Goal: Transaction & Acquisition: Purchase product/service

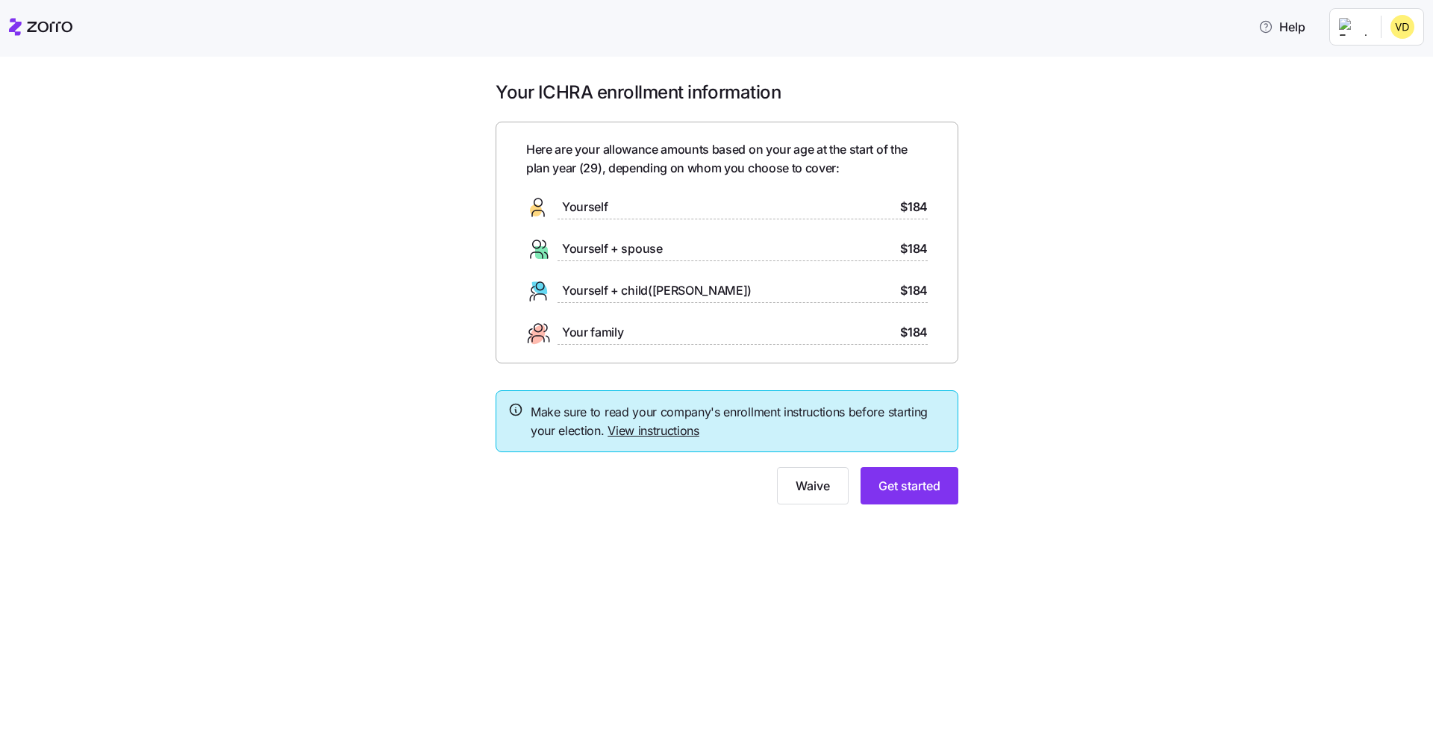
click at [658, 431] on link "View instructions" at bounding box center [654, 430] width 92 height 15
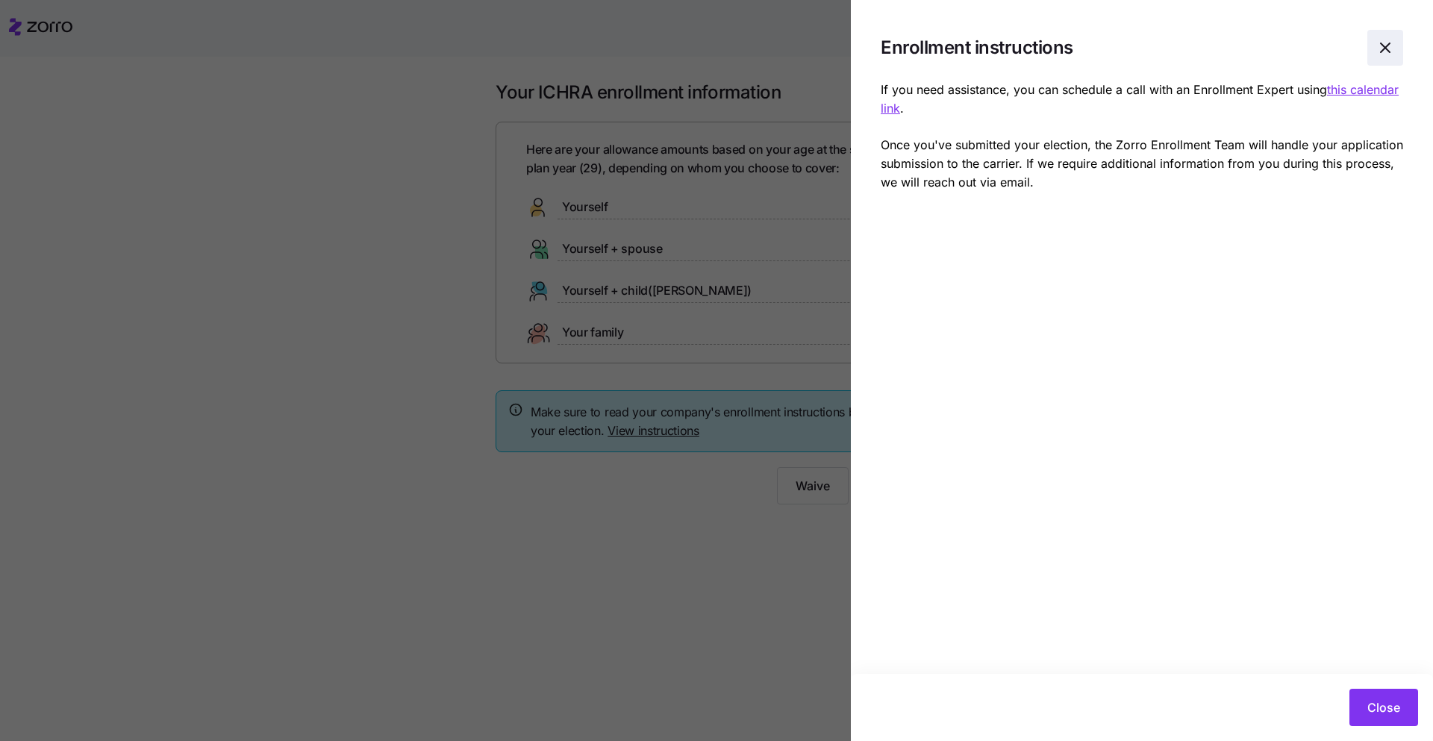
click at [1385, 53] on icon "button" at bounding box center [1385, 48] width 18 height 18
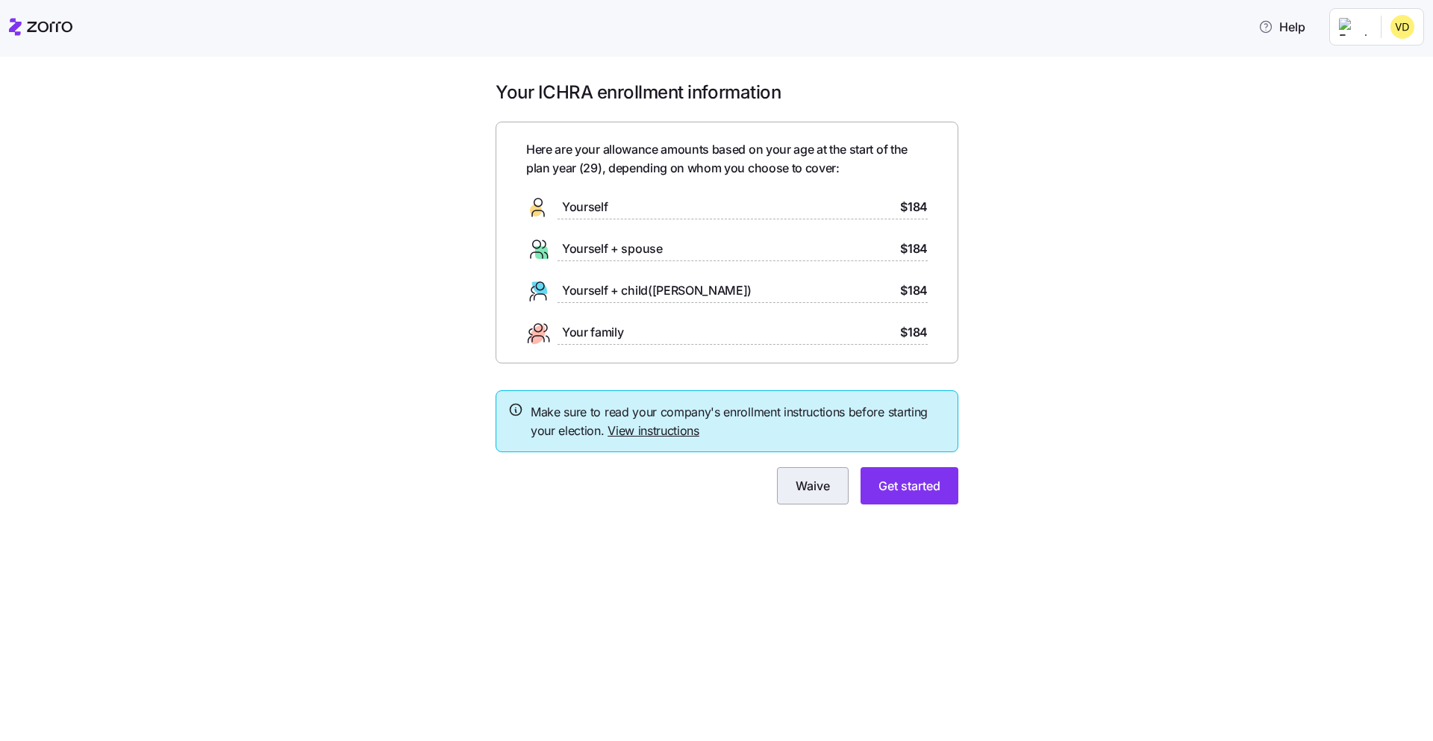
click at [819, 501] on button "Waive" at bounding box center [813, 485] width 72 height 37
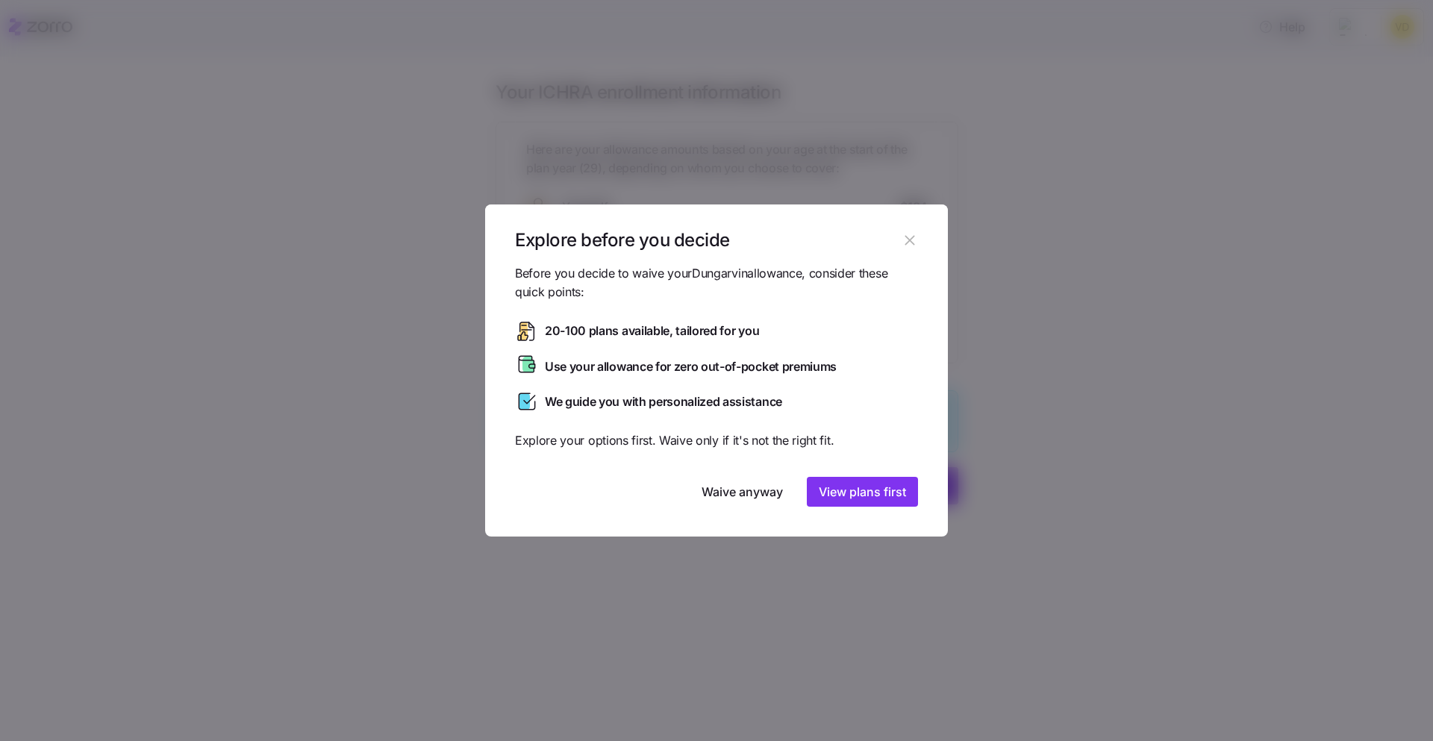
click at [902, 236] on icon "button" at bounding box center [910, 240] width 16 height 16
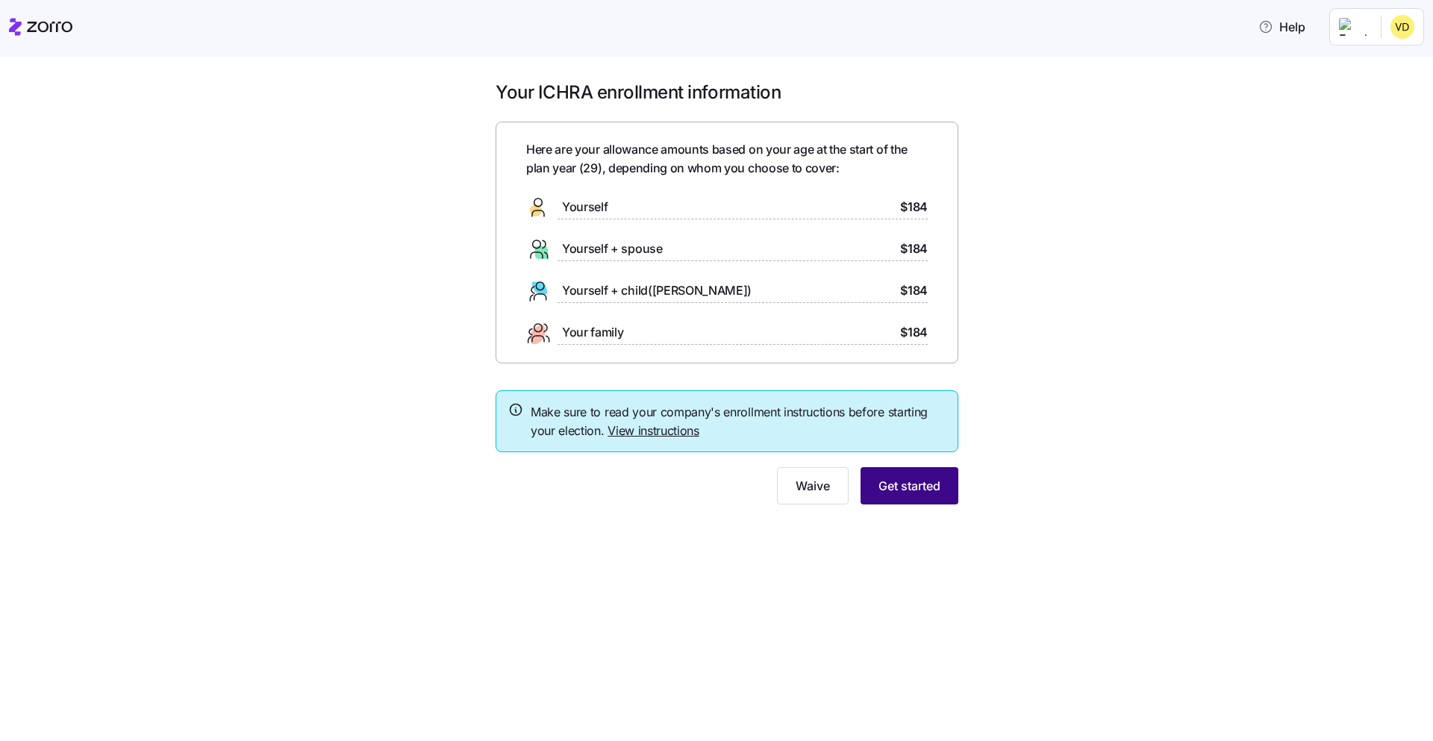
click at [935, 504] on button "Get started" at bounding box center [910, 485] width 98 height 37
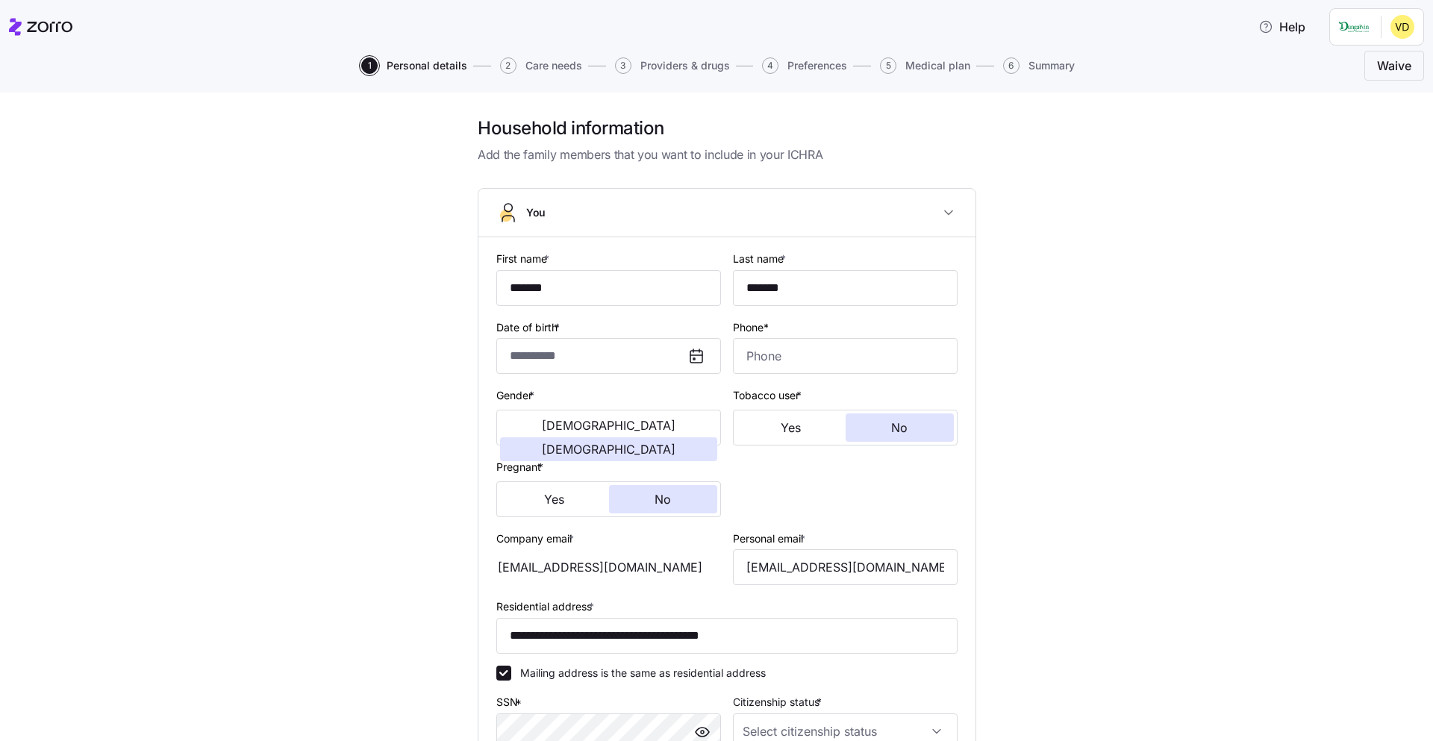
type input "*******"
type input "[EMAIL_ADDRESS][DOMAIN_NAME]"
type input "**********"
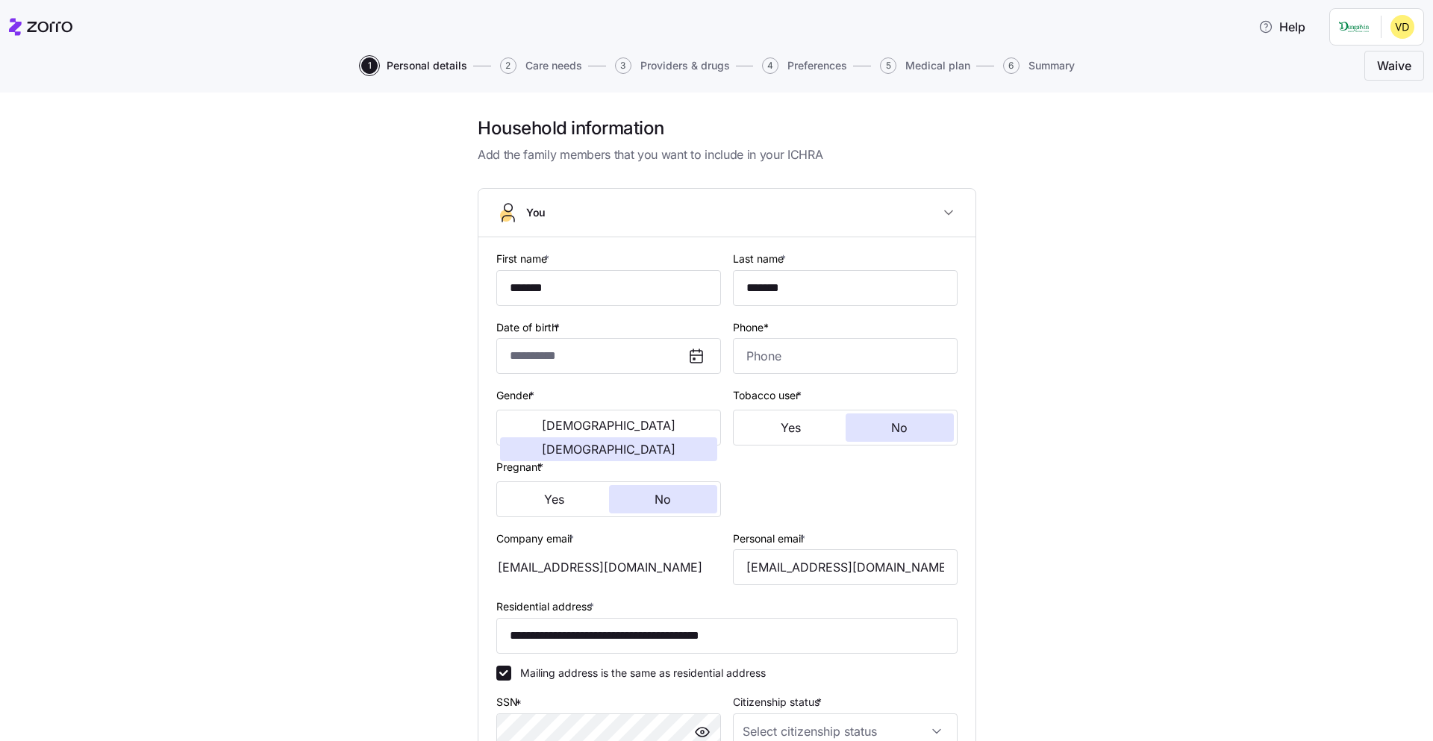
checkbox input "true"
type input "**********"
type input "[PHONE_NUMBER]"
type input "[DEMOGRAPHIC_DATA] citizen"
type input "Single"
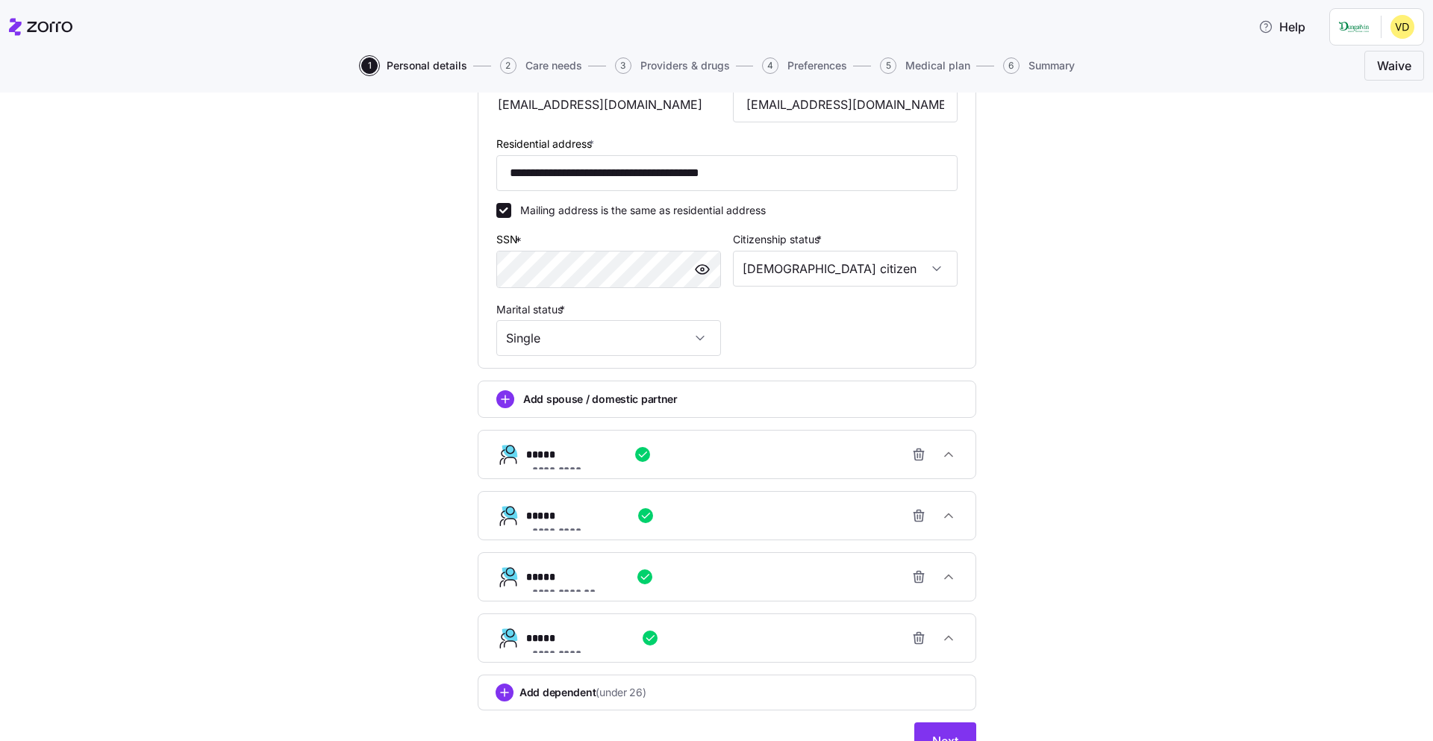
scroll to position [535, 0]
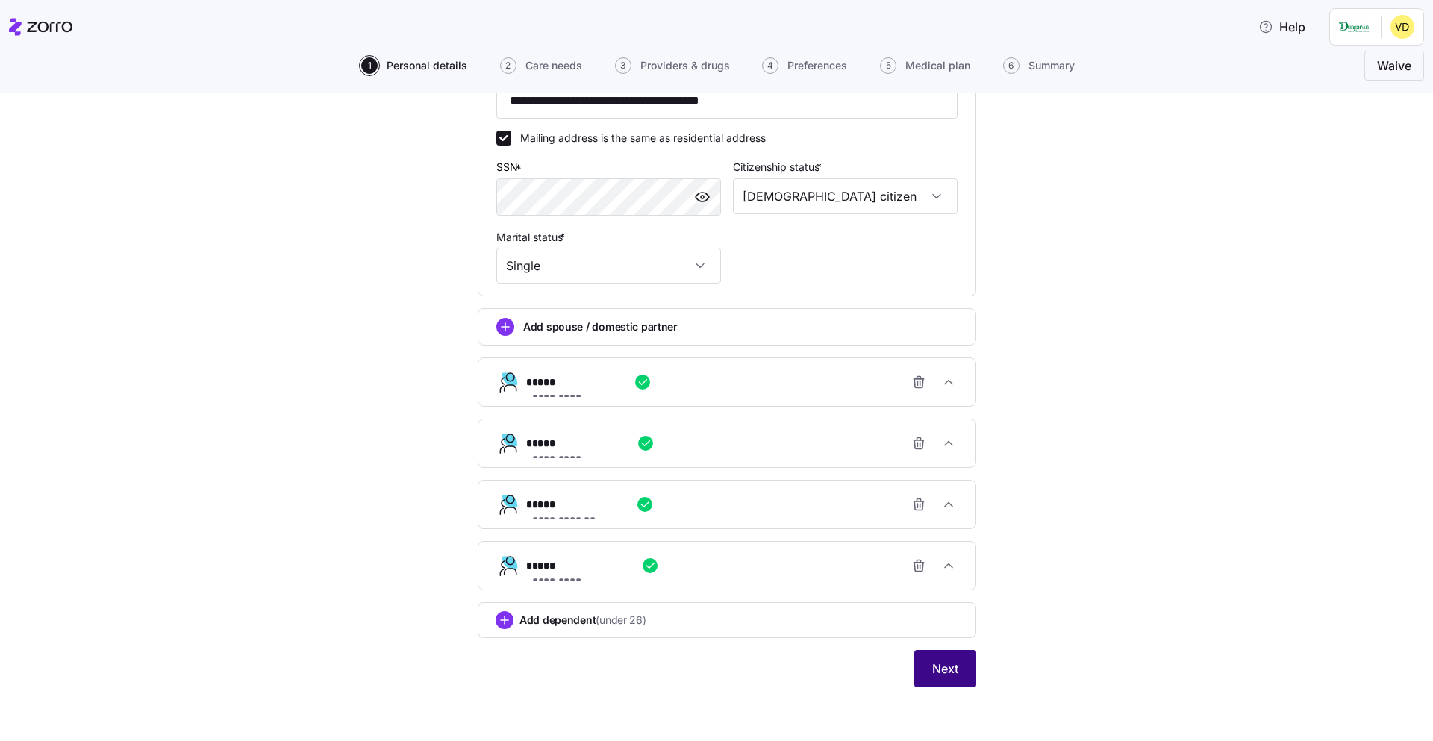
click at [952, 659] on button "Next" at bounding box center [945, 668] width 62 height 37
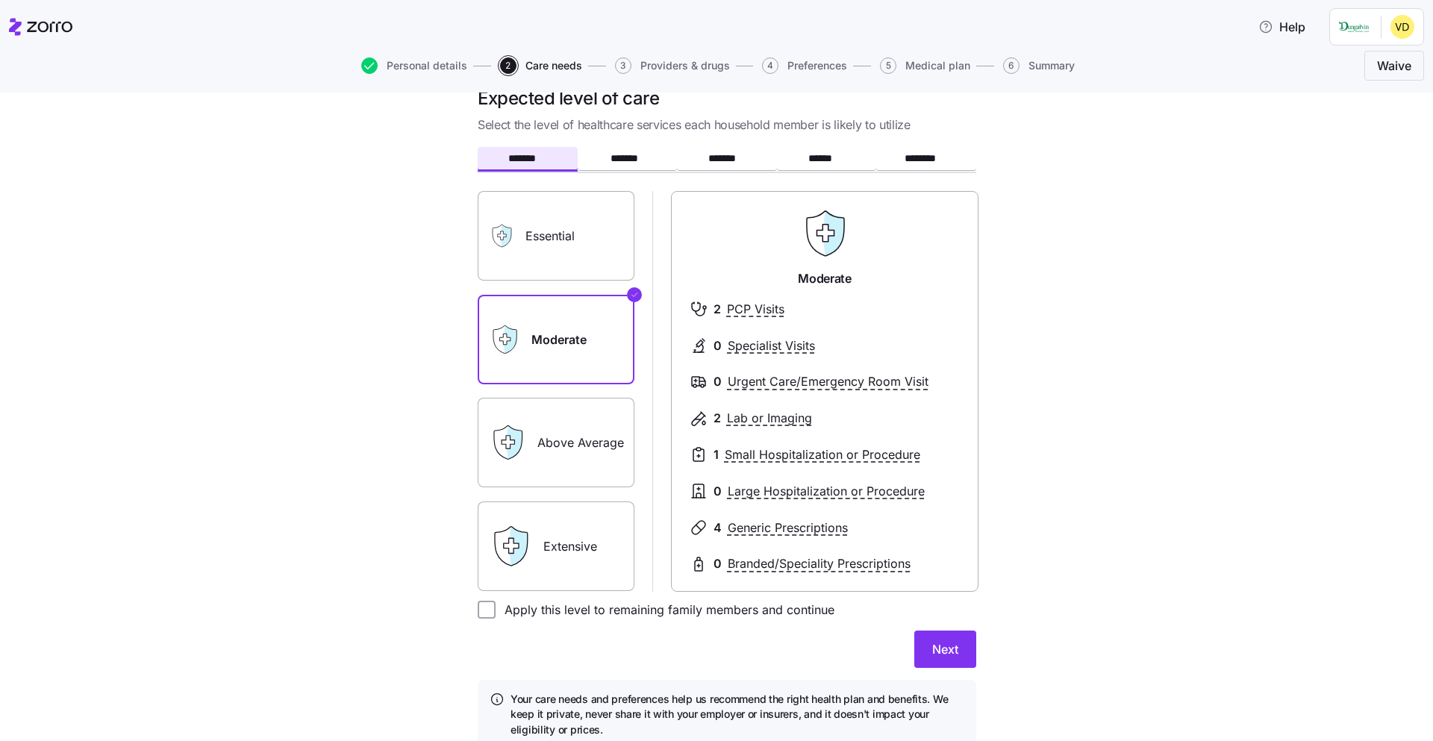
scroll to position [31, 0]
click at [578, 216] on label "Essential" at bounding box center [556, 235] width 157 height 90
click at [0, 0] on input "Essential" at bounding box center [0, 0] width 0 height 0
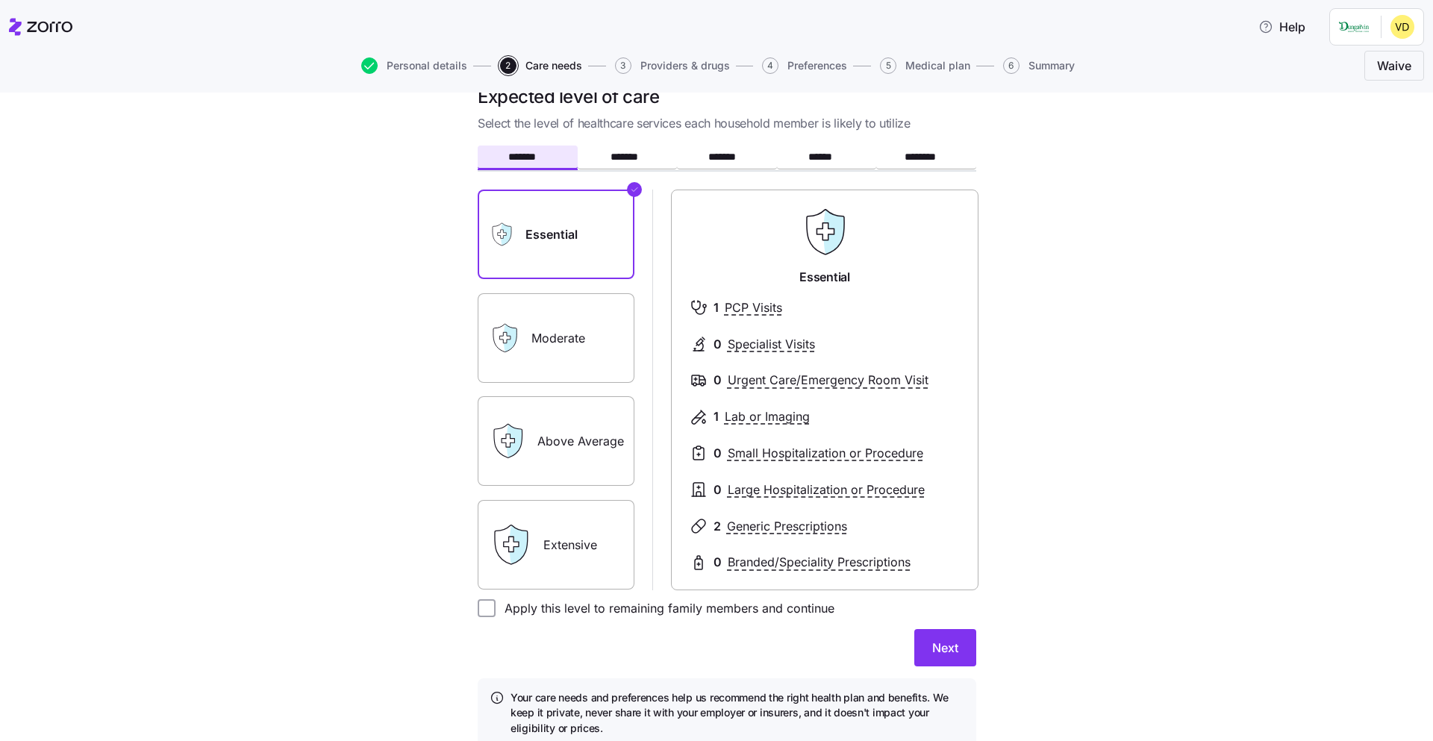
click at [570, 315] on label "Moderate" at bounding box center [556, 338] width 157 height 90
click at [0, 0] on input "Moderate" at bounding box center [0, 0] width 0 height 0
click at [552, 427] on label "Above Average" at bounding box center [556, 441] width 157 height 90
click at [0, 0] on input "Above Average" at bounding box center [0, 0] width 0 height 0
click at [553, 543] on label "Extensive" at bounding box center [556, 545] width 157 height 90
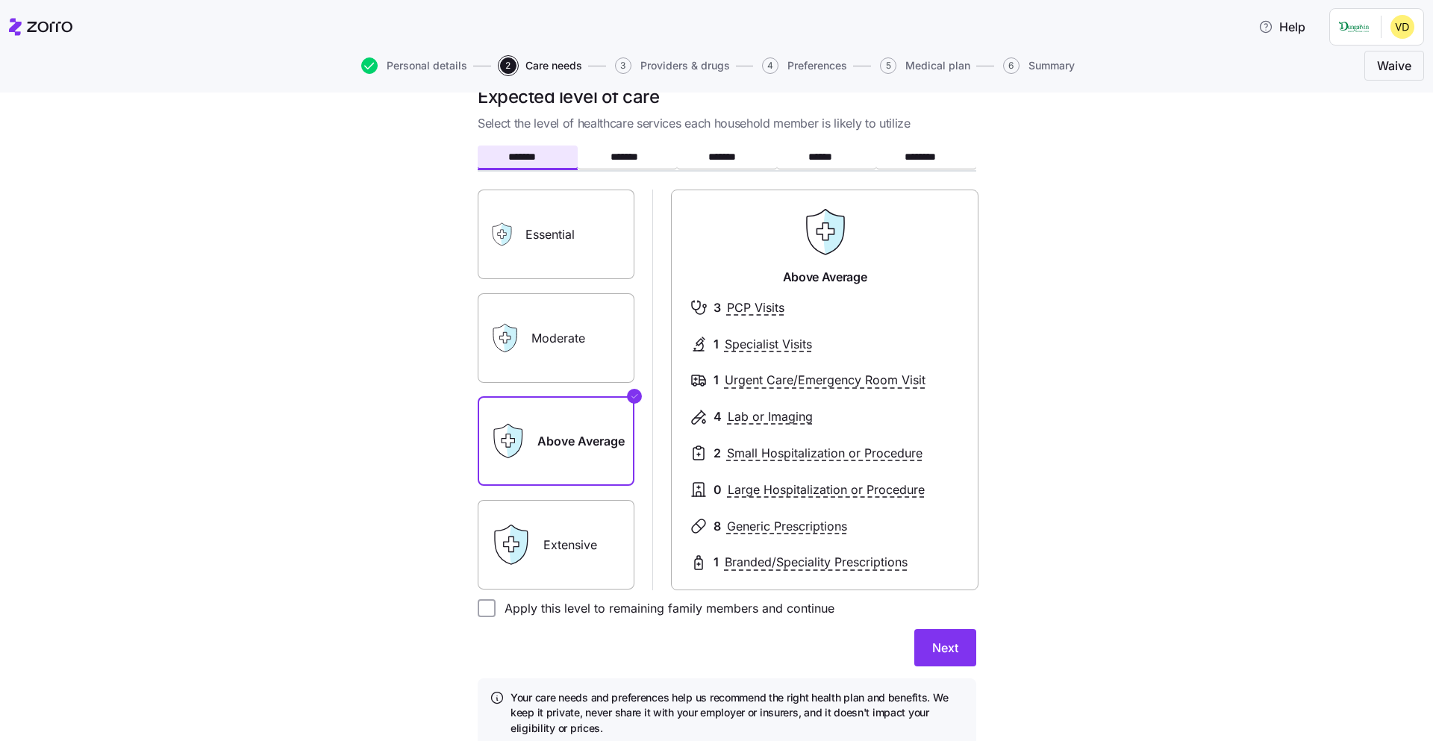
click at [0, 0] on input "Extensive" at bounding box center [0, 0] width 0 height 0
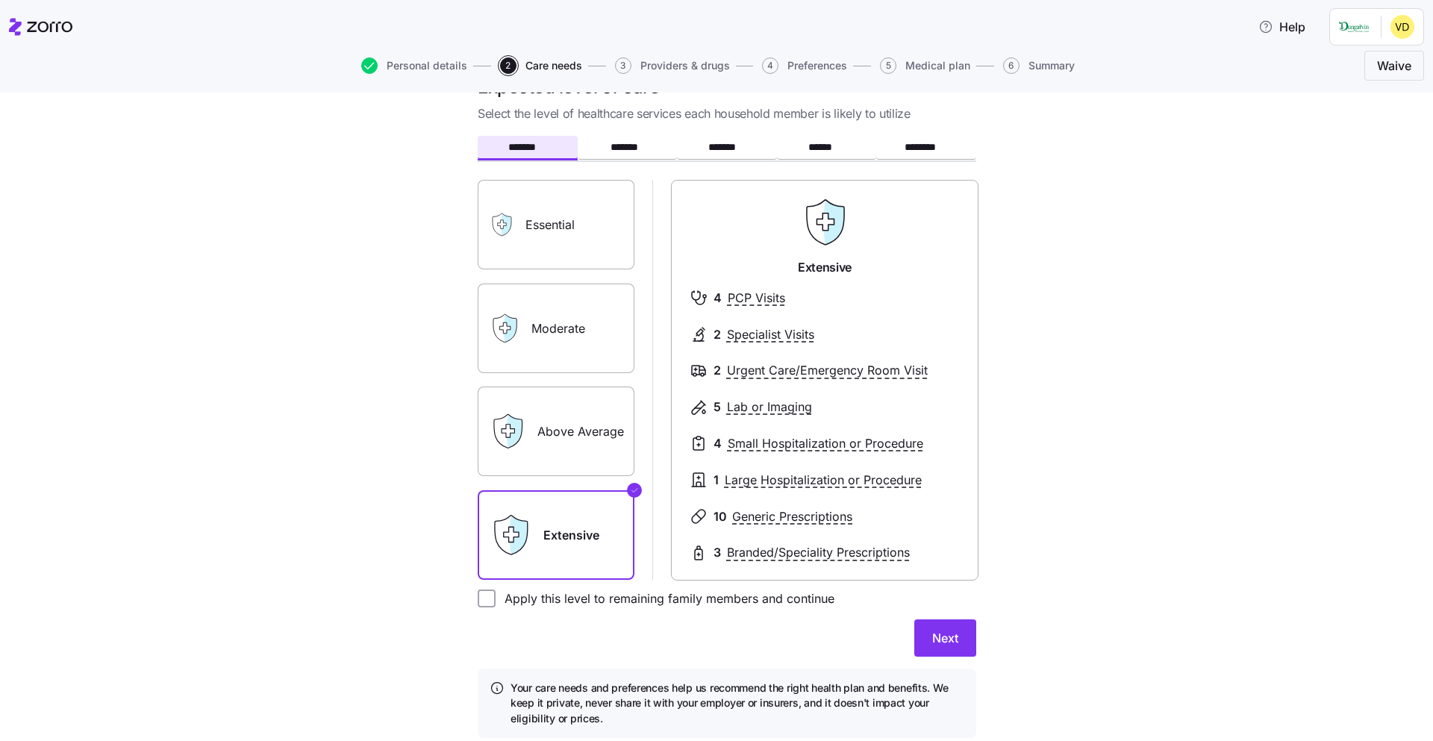
scroll to position [39, 0]
click at [486, 603] on input "Apply this level to remaining family members and continue" at bounding box center [487, 601] width 18 height 18
click at [485, 605] on input "Apply this level to remaining family members and continue" at bounding box center [487, 601] width 18 height 18
click at [556, 352] on label "Moderate" at bounding box center [556, 331] width 157 height 90
click at [0, 0] on input "Moderate" at bounding box center [0, 0] width 0 height 0
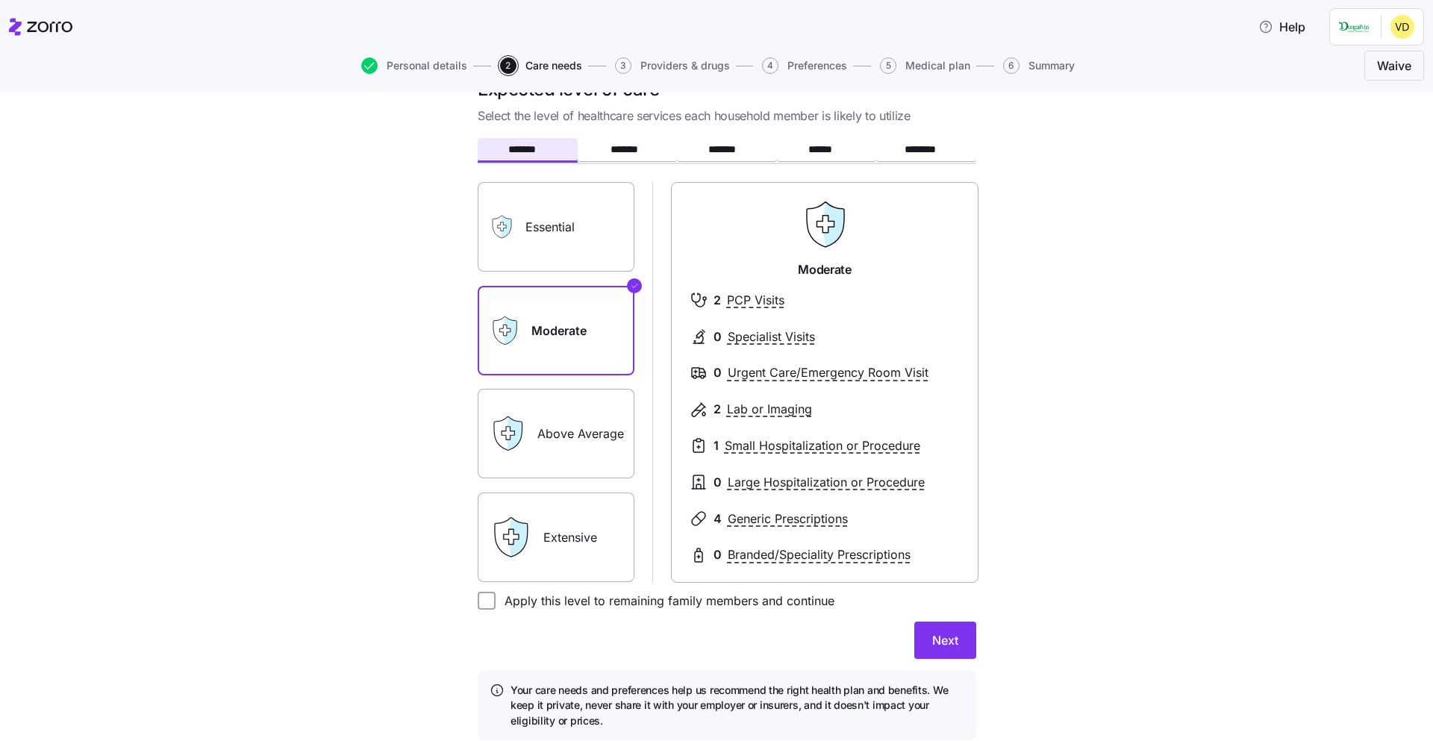
click at [584, 442] on label "Above Average" at bounding box center [556, 434] width 157 height 90
click at [0, 0] on input "Above Average" at bounding box center [0, 0] width 0 height 0
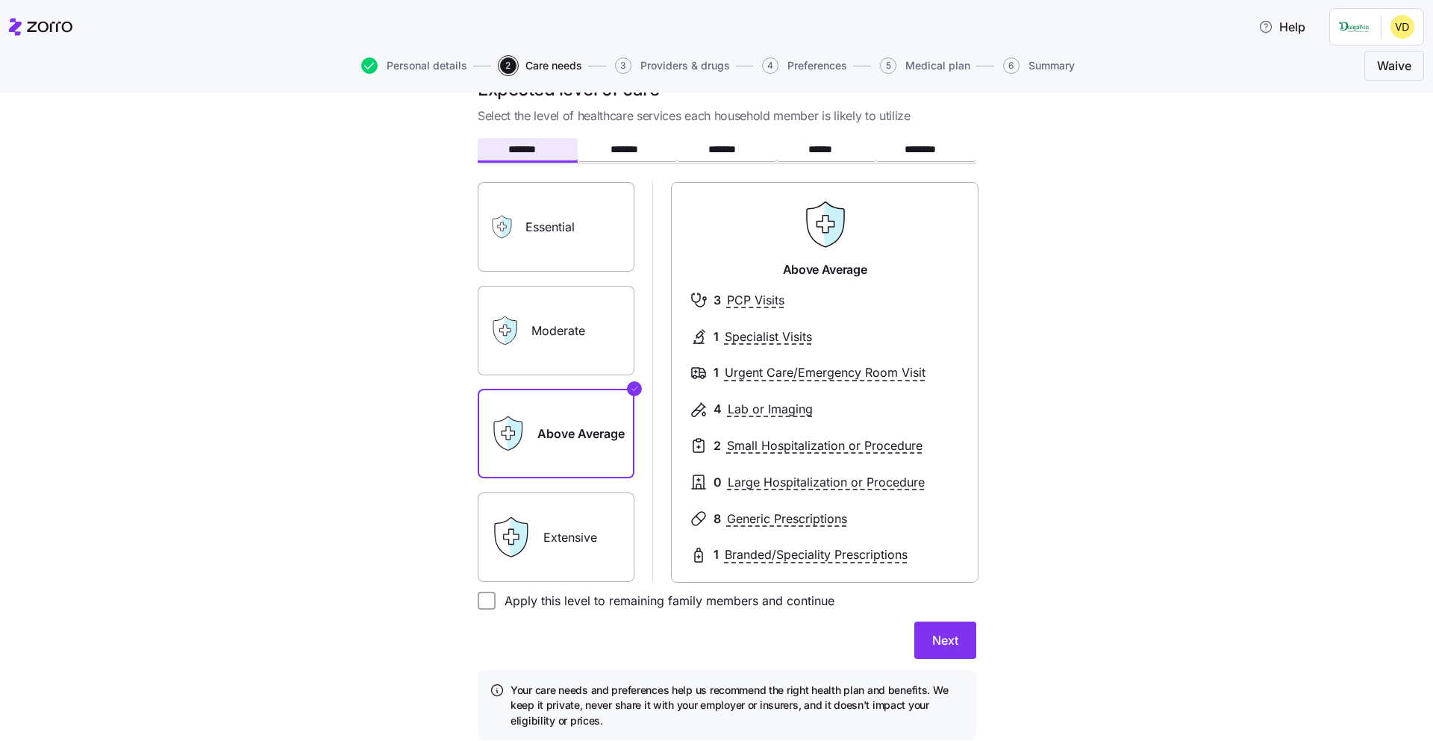
click at [558, 310] on label "Moderate" at bounding box center [556, 331] width 157 height 90
click at [0, 0] on input "Moderate" at bounding box center [0, 0] width 0 height 0
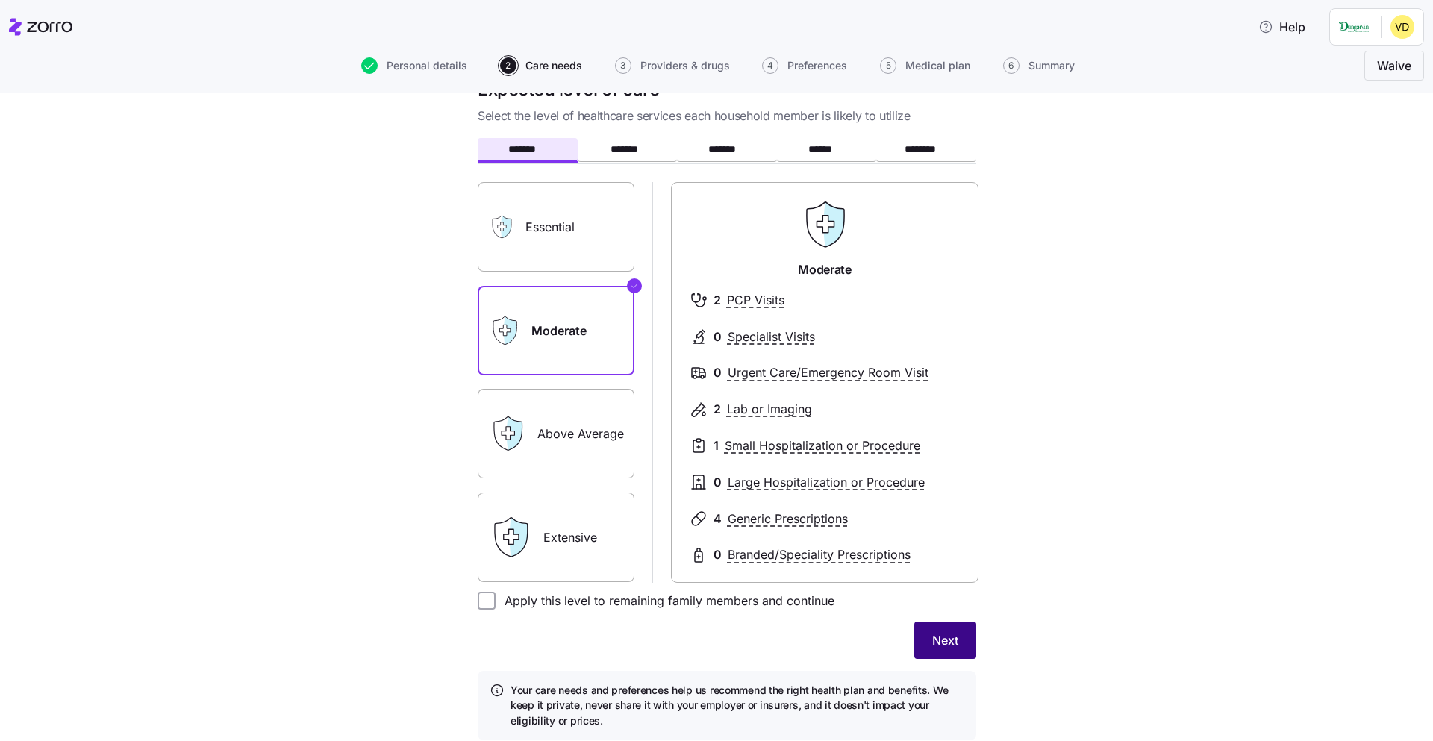
click at [962, 630] on button "Next" at bounding box center [945, 640] width 62 height 37
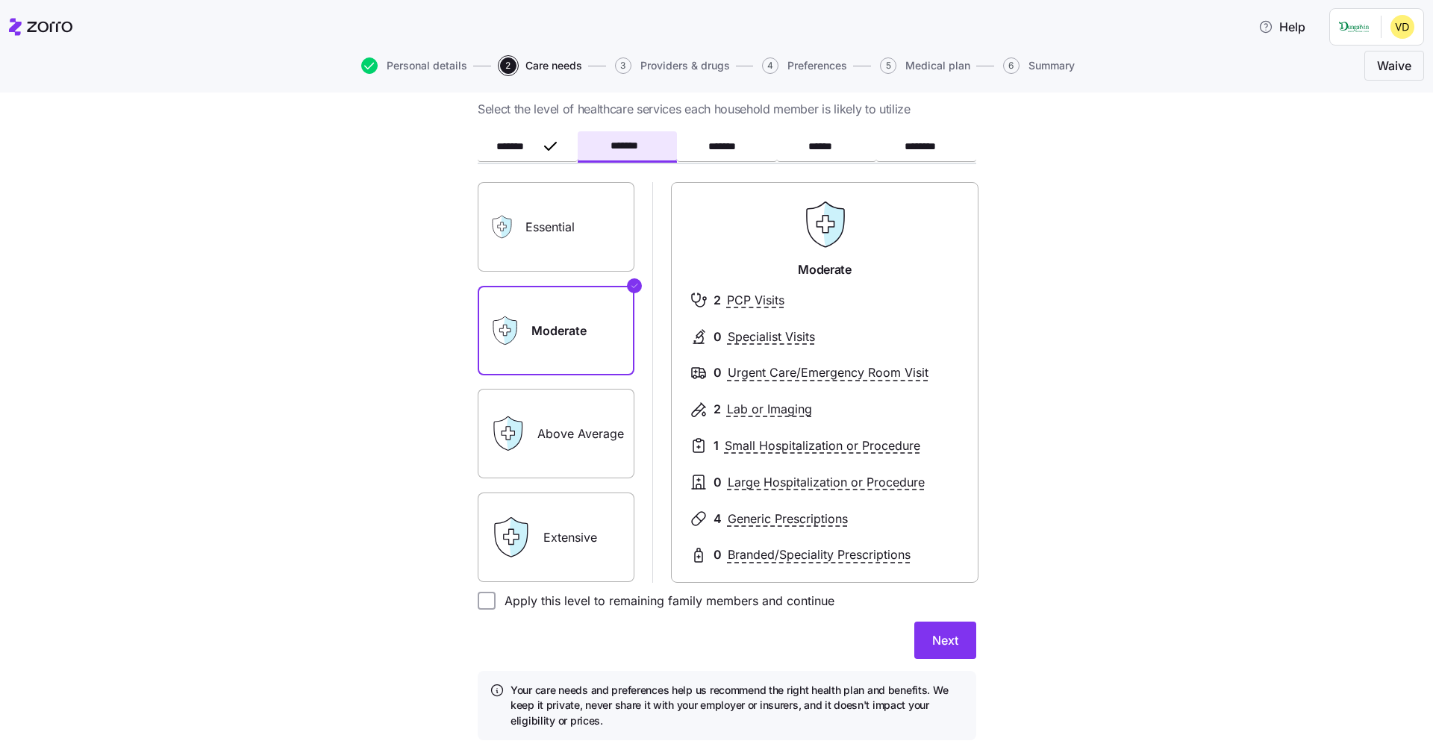
scroll to position [53, 0]
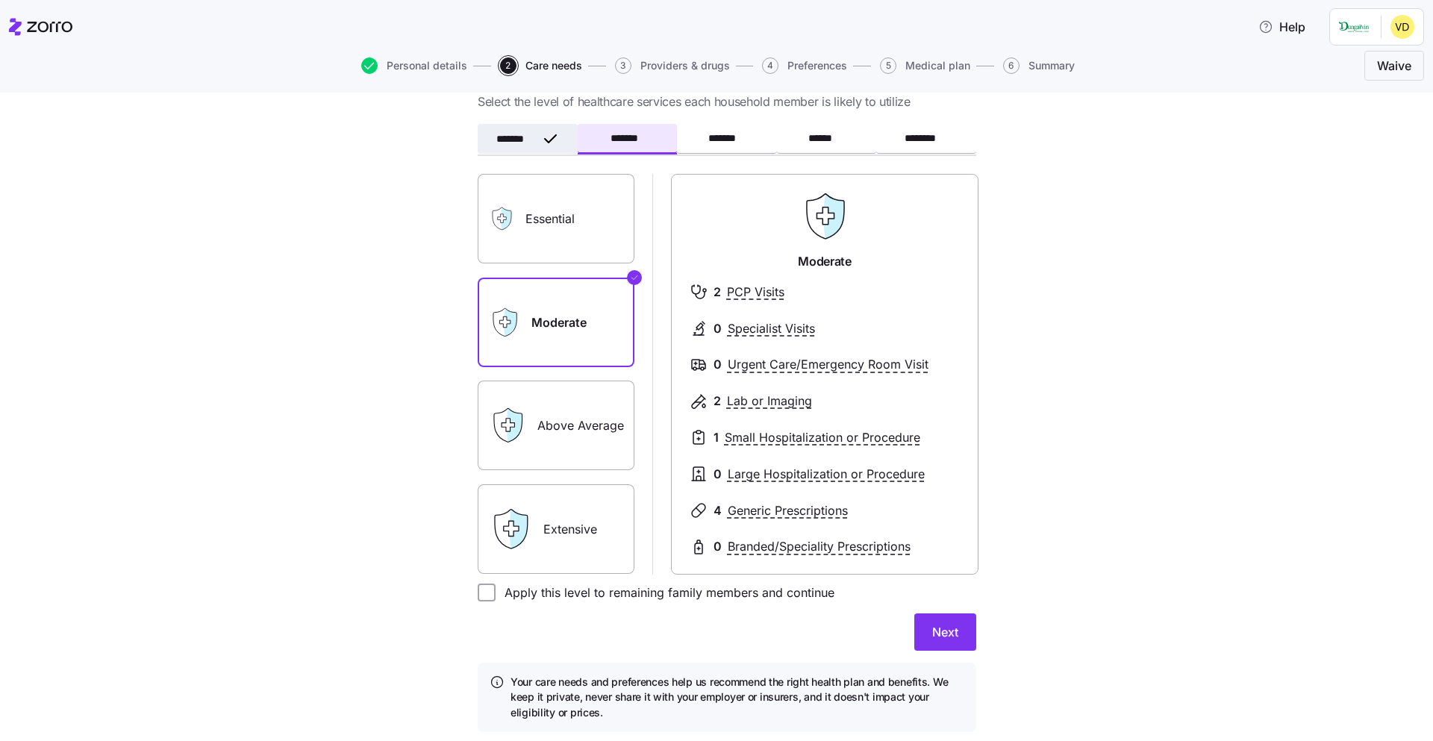
click at [558, 141] on icon "button" at bounding box center [550, 139] width 18 height 18
click at [490, 594] on input "Apply this level to remaining family members and continue" at bounding box center [487, 594] width 18 height 18
checkbox input "true"
click at [926, 644] on button "Next" at bounding box center [945, 633] width 62 height 37
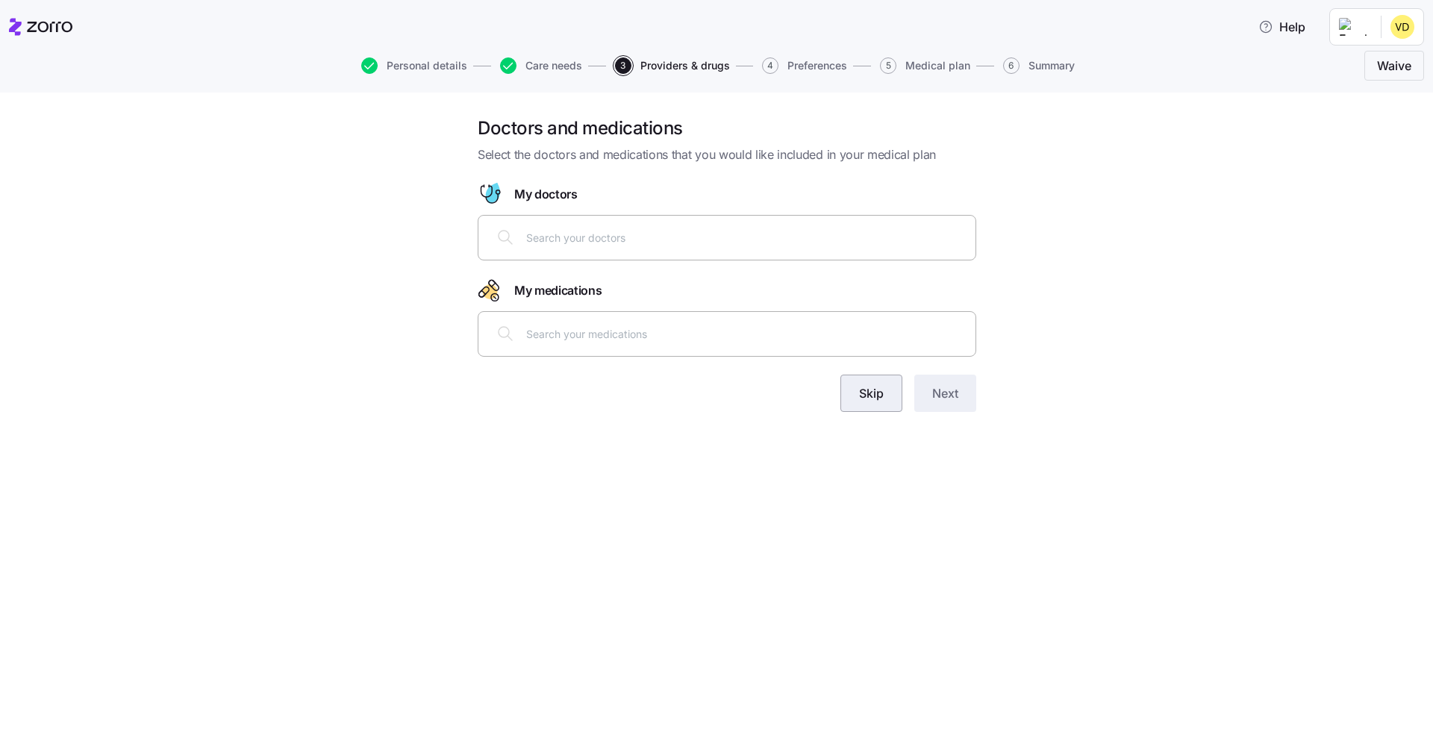
click at [866, 381] on button "Skip" at bounding box center [871, 393] width 62 height 37
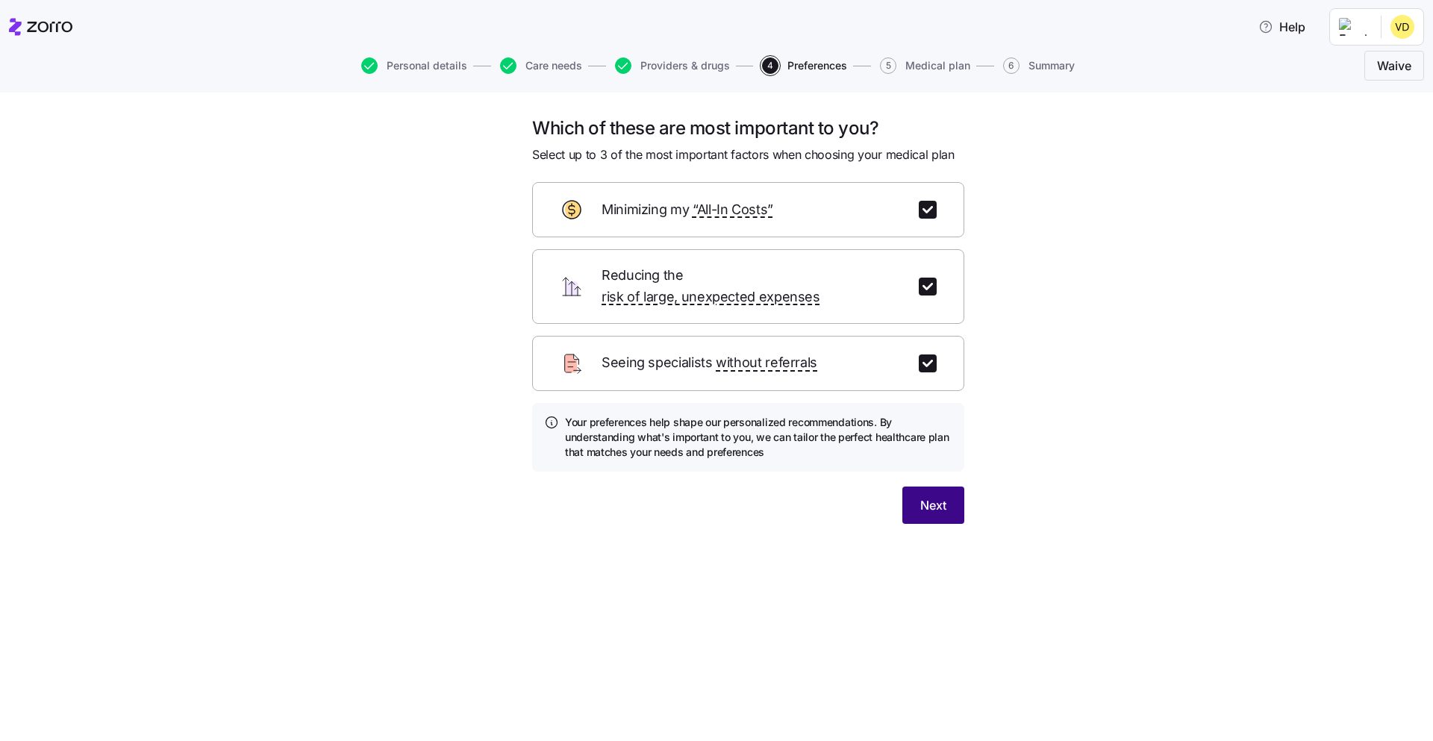
click at [914, 495] on button "Next" at bounding box center [933, 505] width 62 height 37
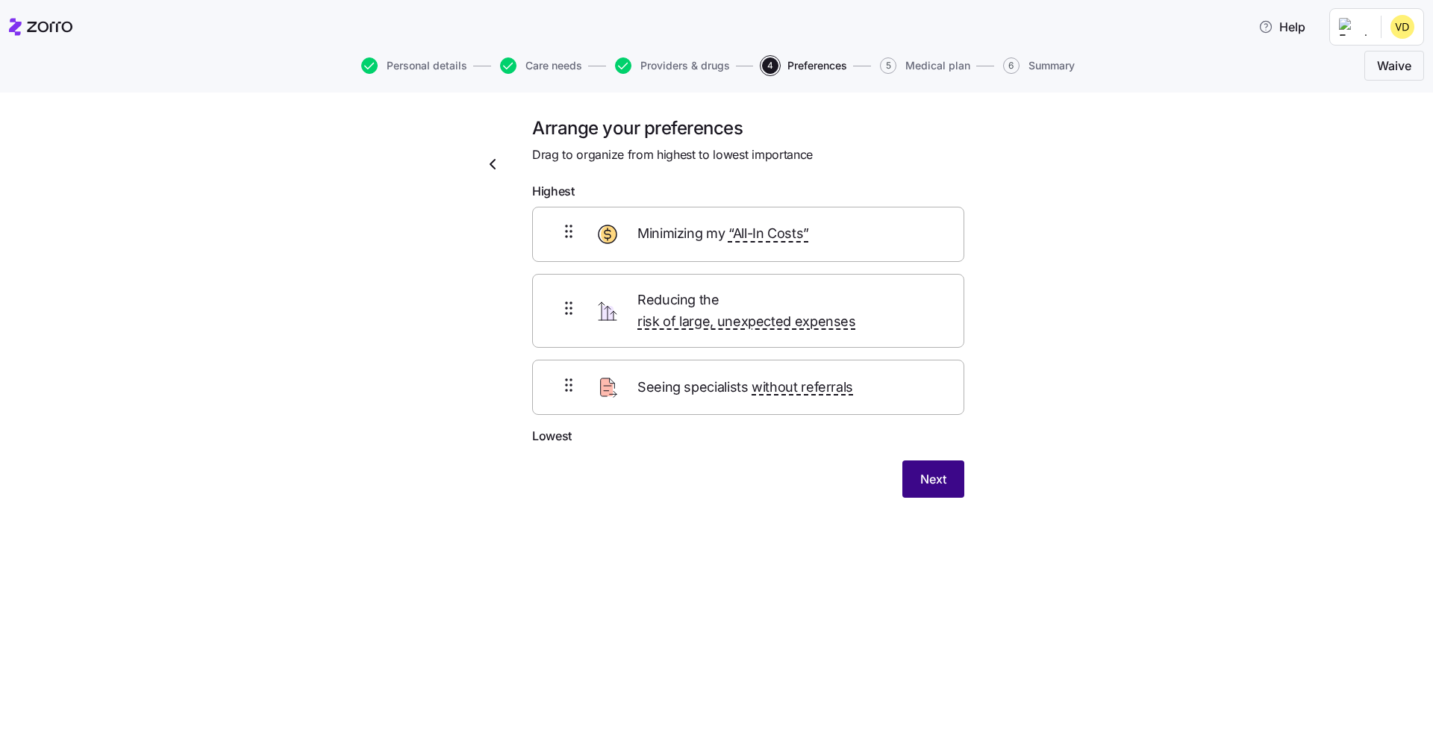
click at [933, 470] on span "Next" at bounding box center [933, 479] width 26 height 18
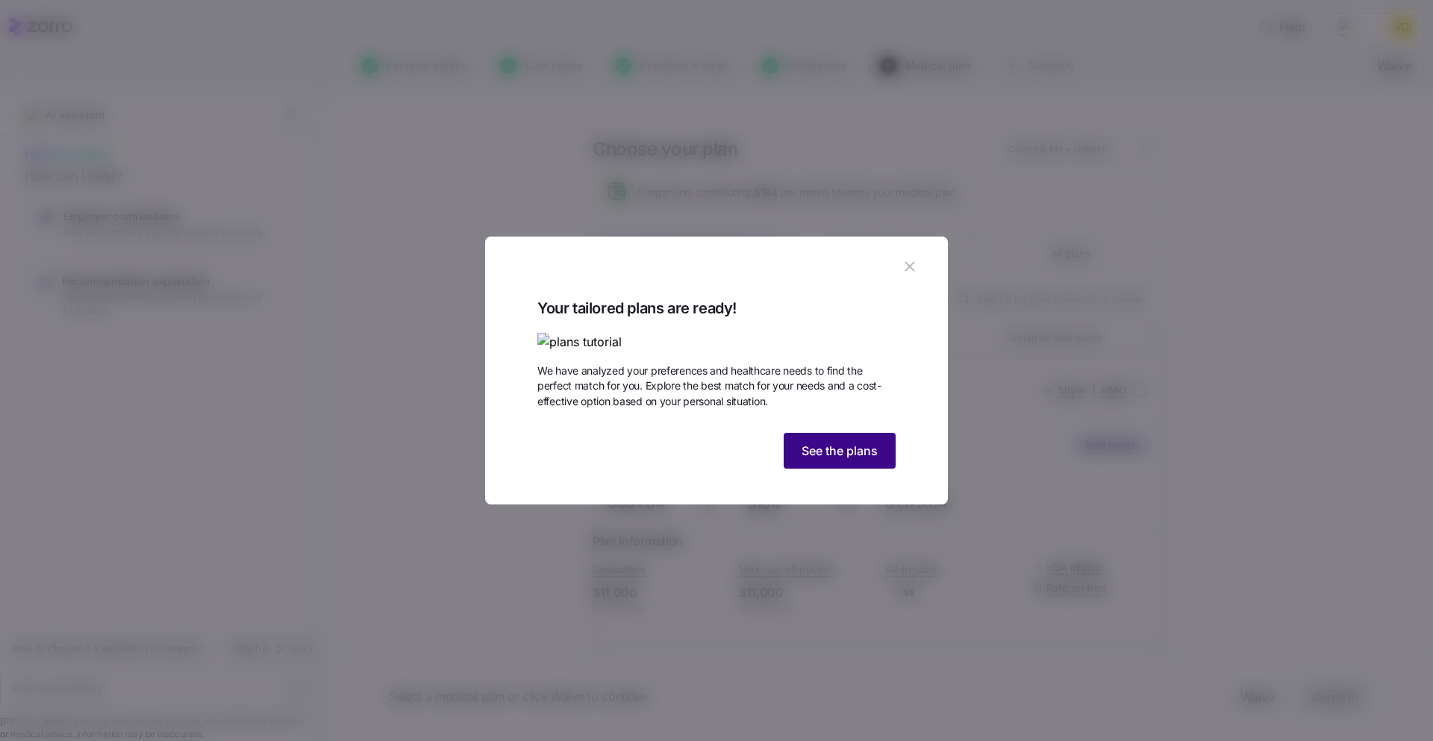
click at [832, 460] on span "See the plans" at bounding box center [840, 451] width 76 height 18
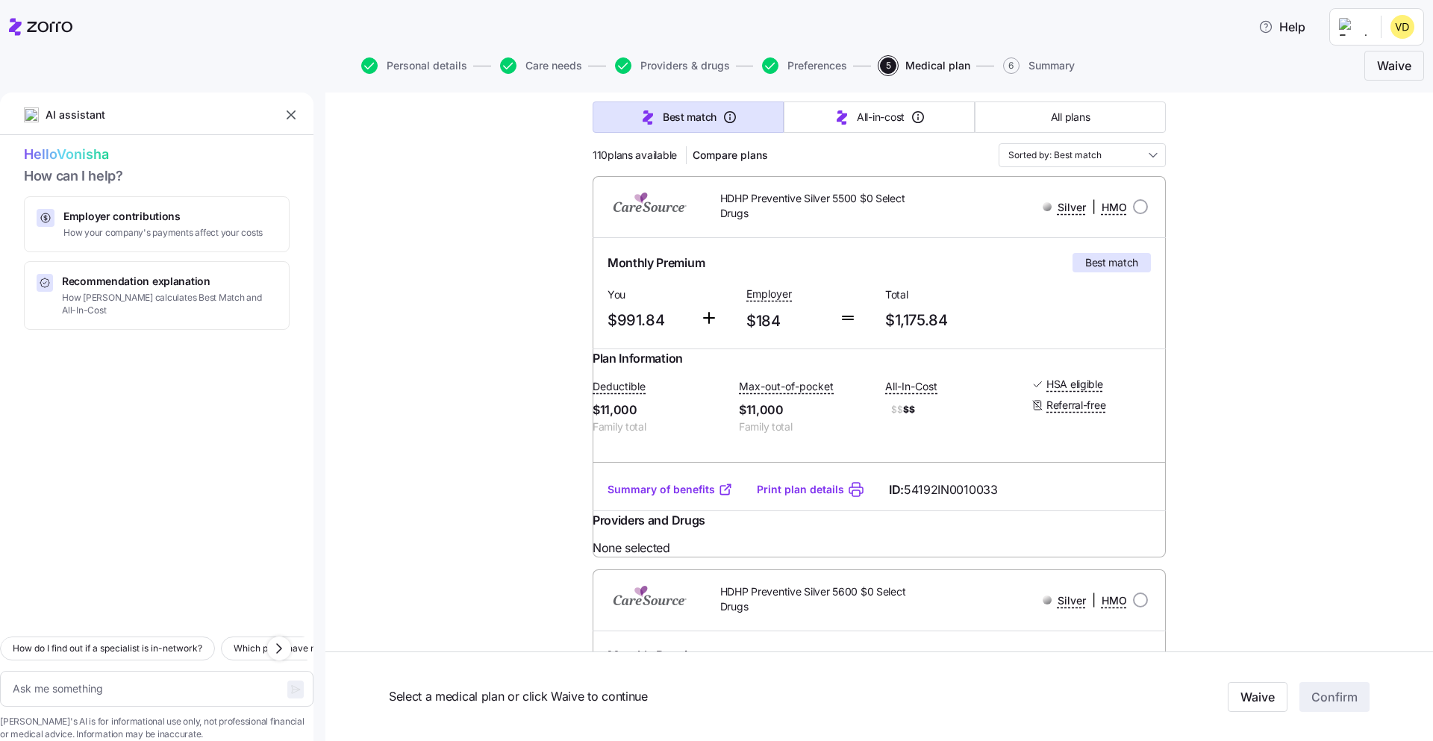
scroll to position [187, 0]
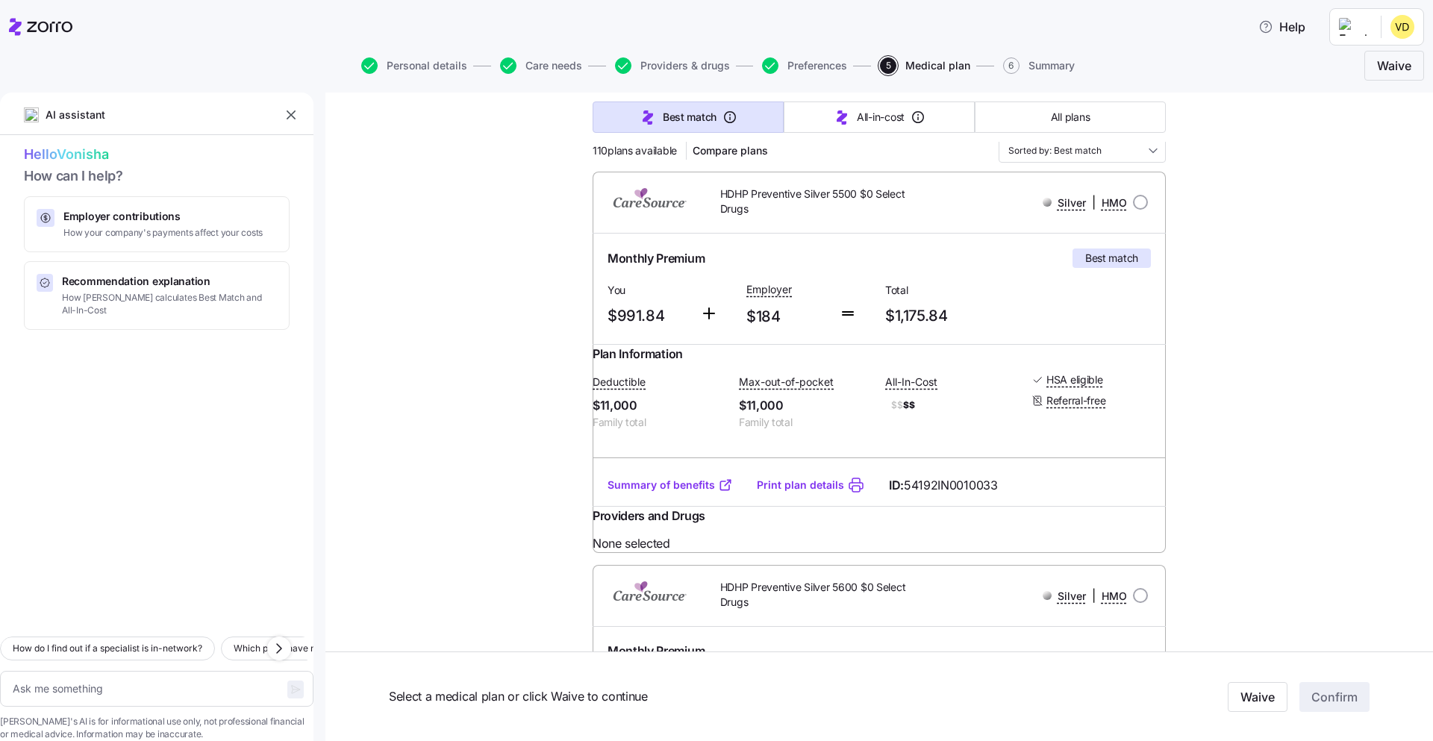
click at [696, 493] on link "Summary of benefits" at bounding box center [670, 485] width 125 height 15
click at [442, 72] on button "Personal details" at bounding box center [414, 65] width 106 height 16
type textarea "x"
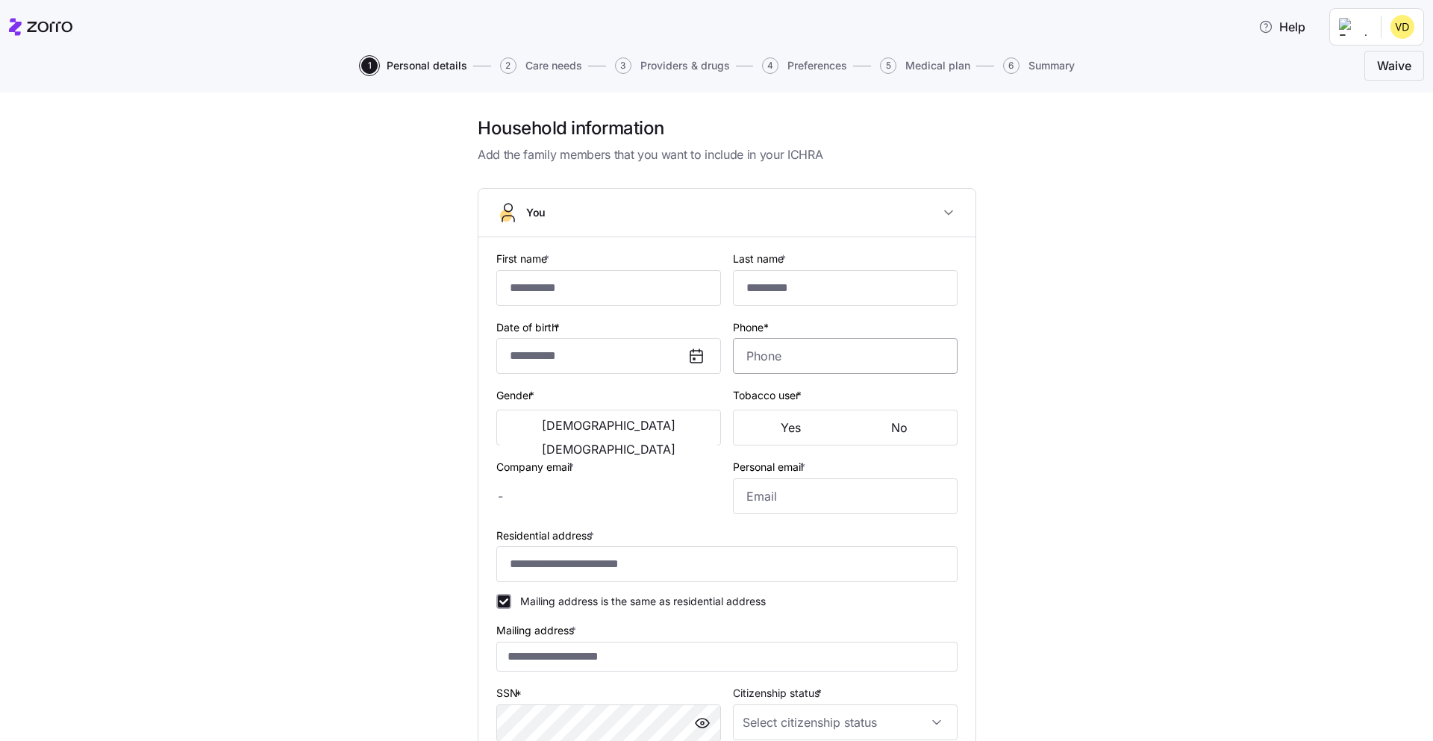
type input "*******"
type input "[EMAIL_ADDRESS][DOMAIN_NAME]"
type input "**********"
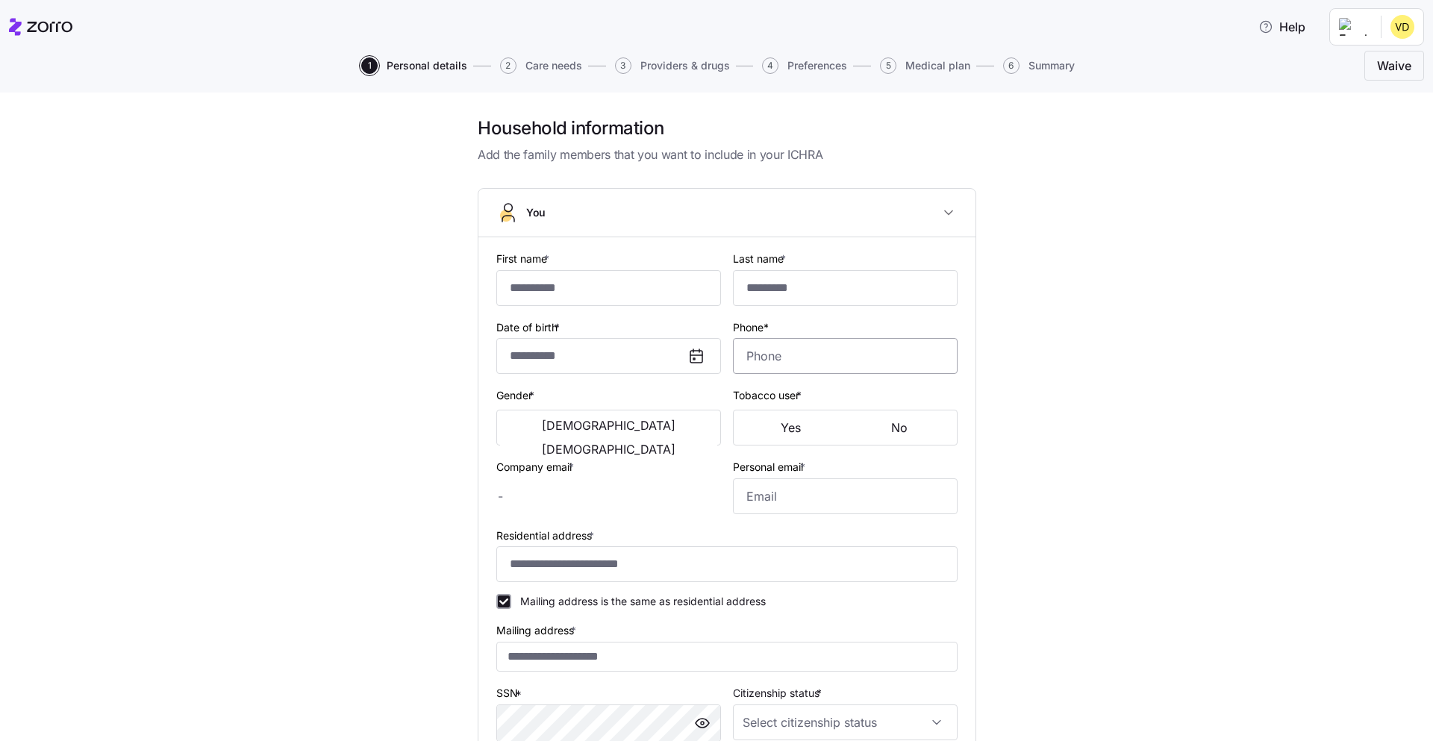
checkbox input "true"
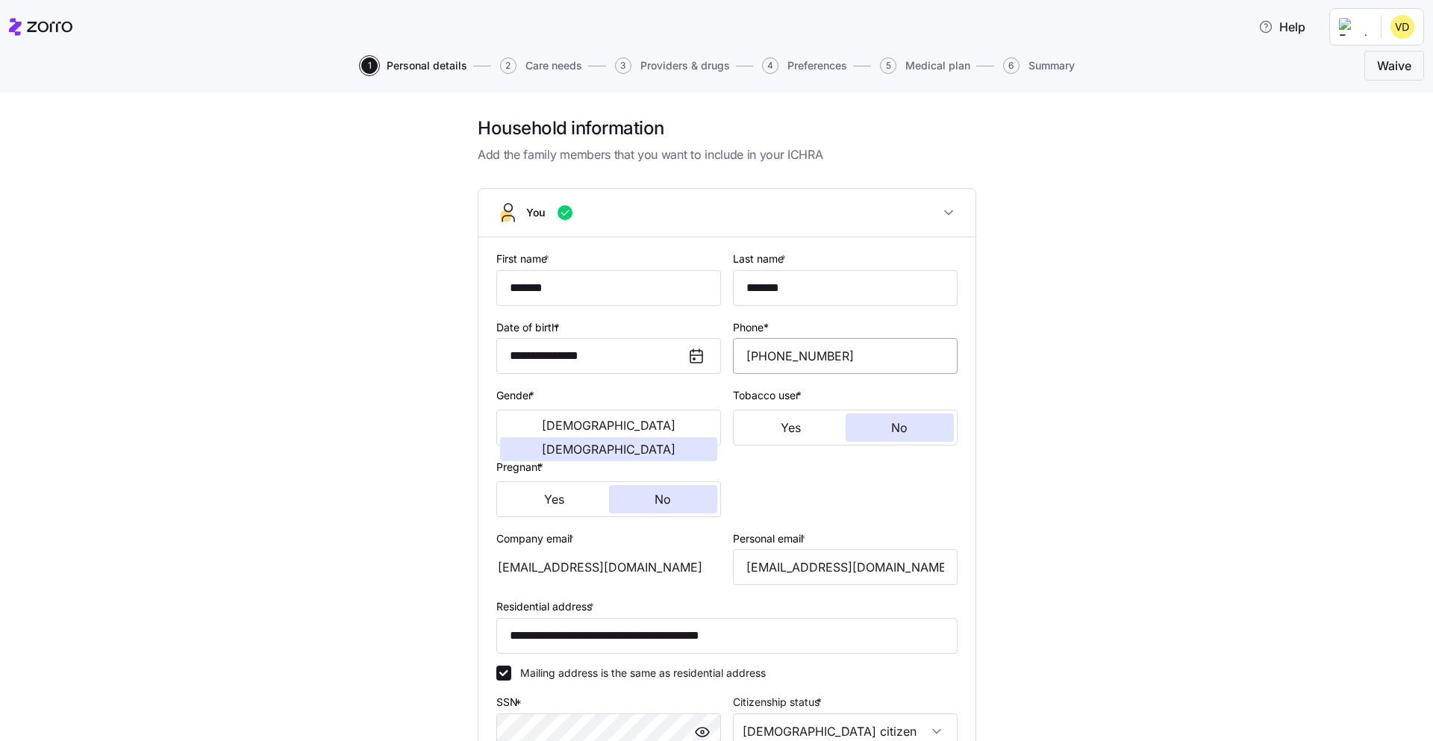
type input "**********"
type input "[PHONE_NUMBER]"
type input "[DEMOGRAPHIC_DATA] citizen"
type input "Single"
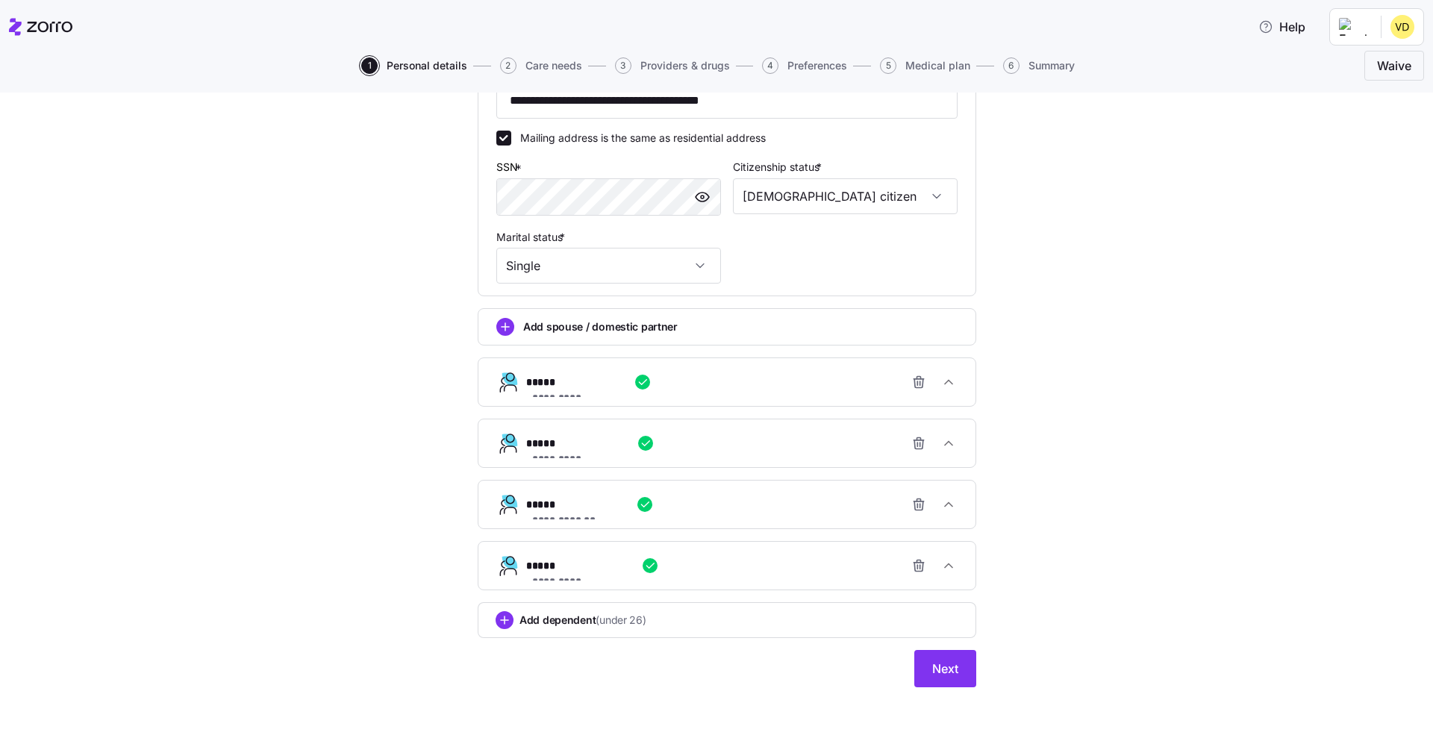
click at [760, 387] on div "**********" at bounding box center [733, 382] width 414 height 30
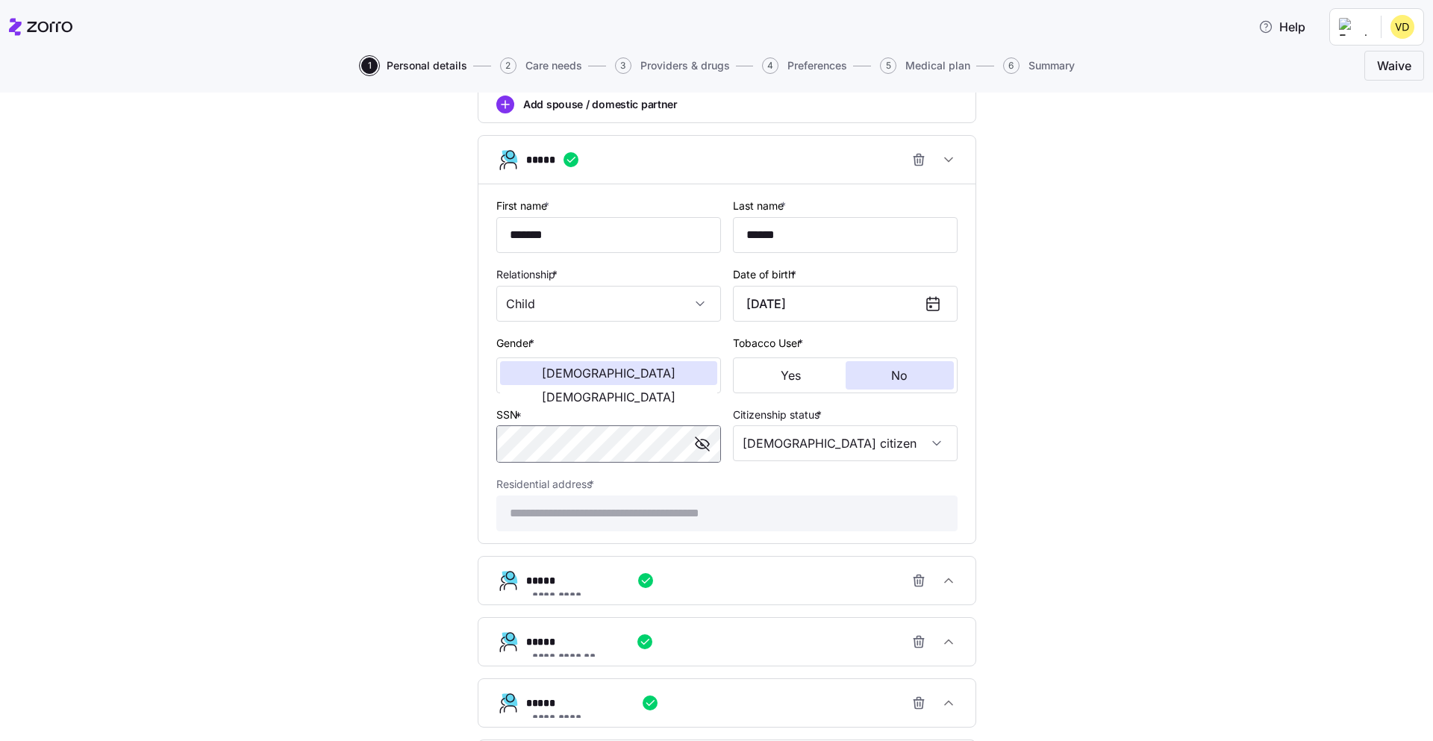
scroll to position [752, 0]
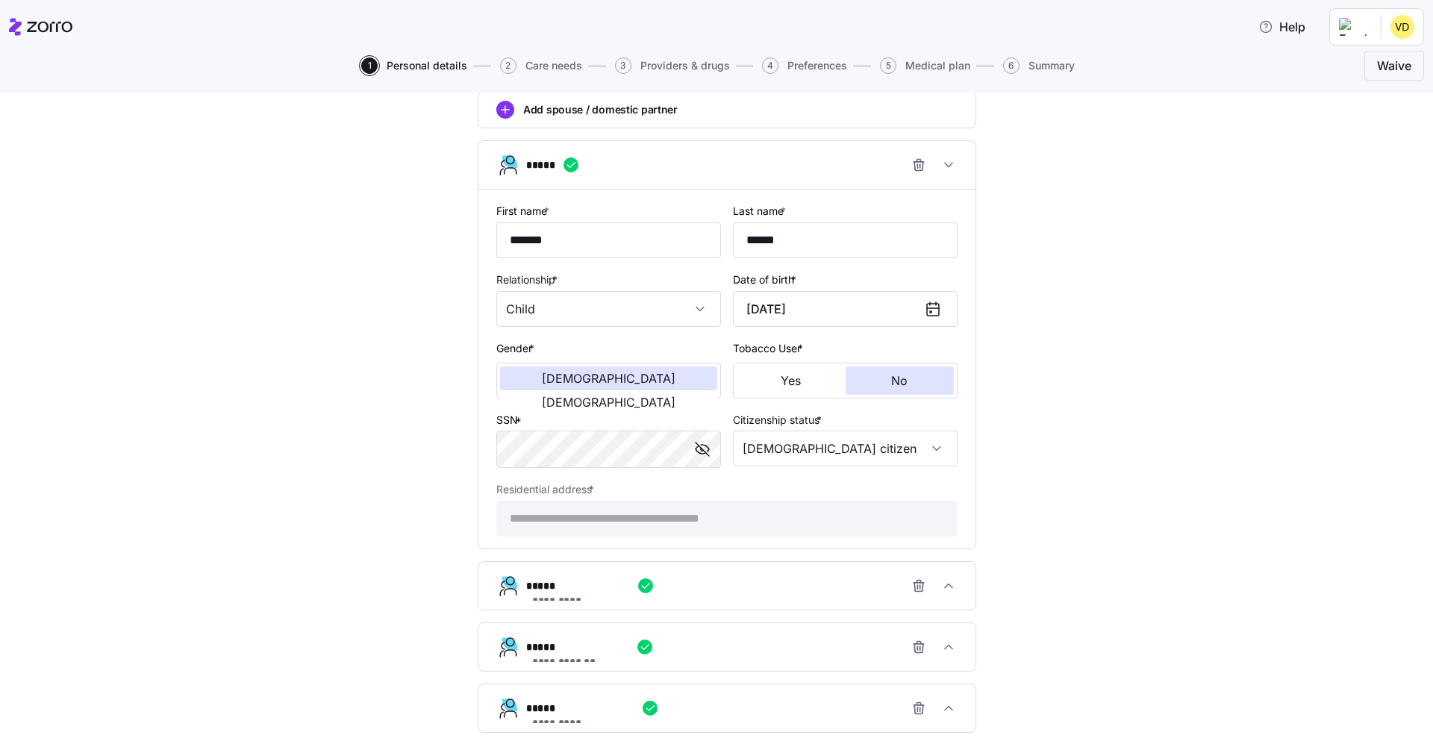
click at [762, 161] on div "*****" at bounding box center [733, 165] width 414 height 30
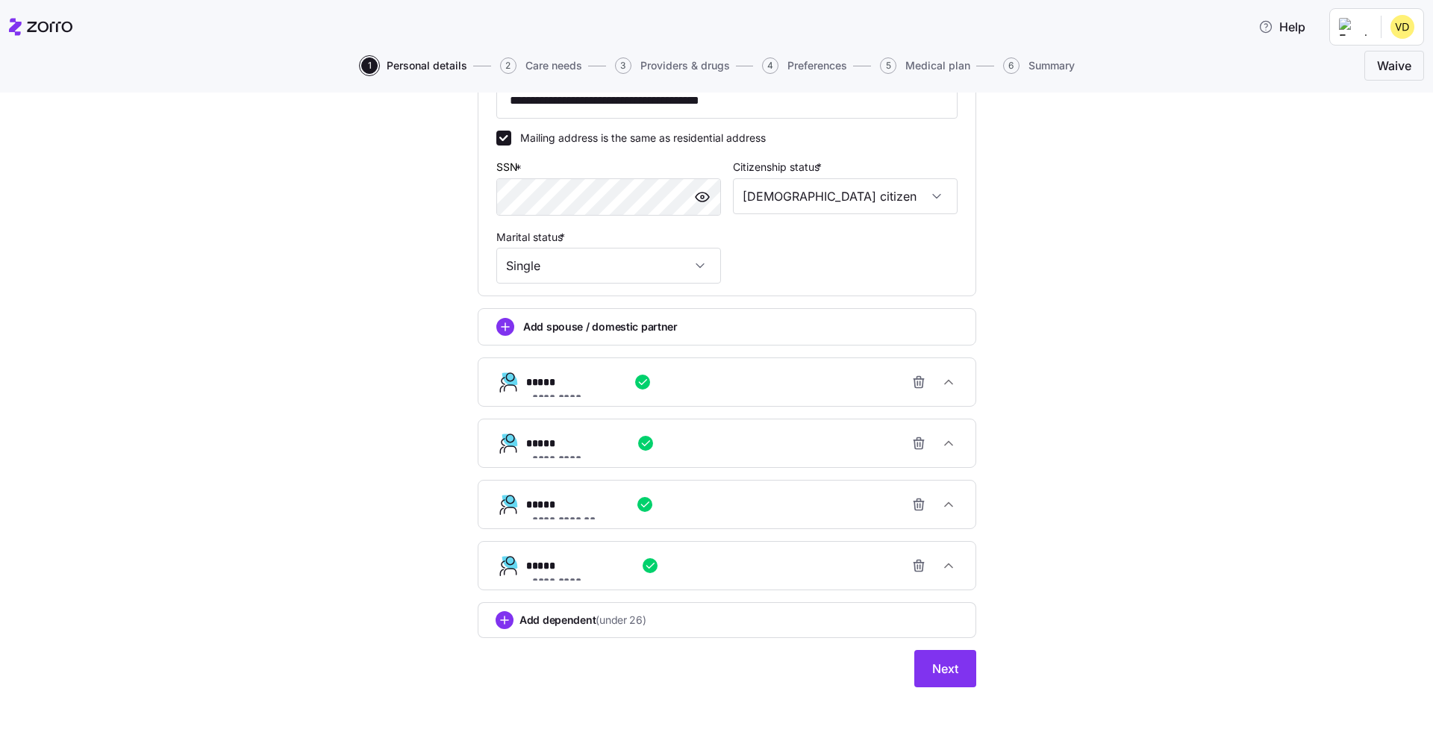
scroll to position [535, 0]
click at [709, 452] on div "**********" at bounding box center [733, 443] width 414 height 30
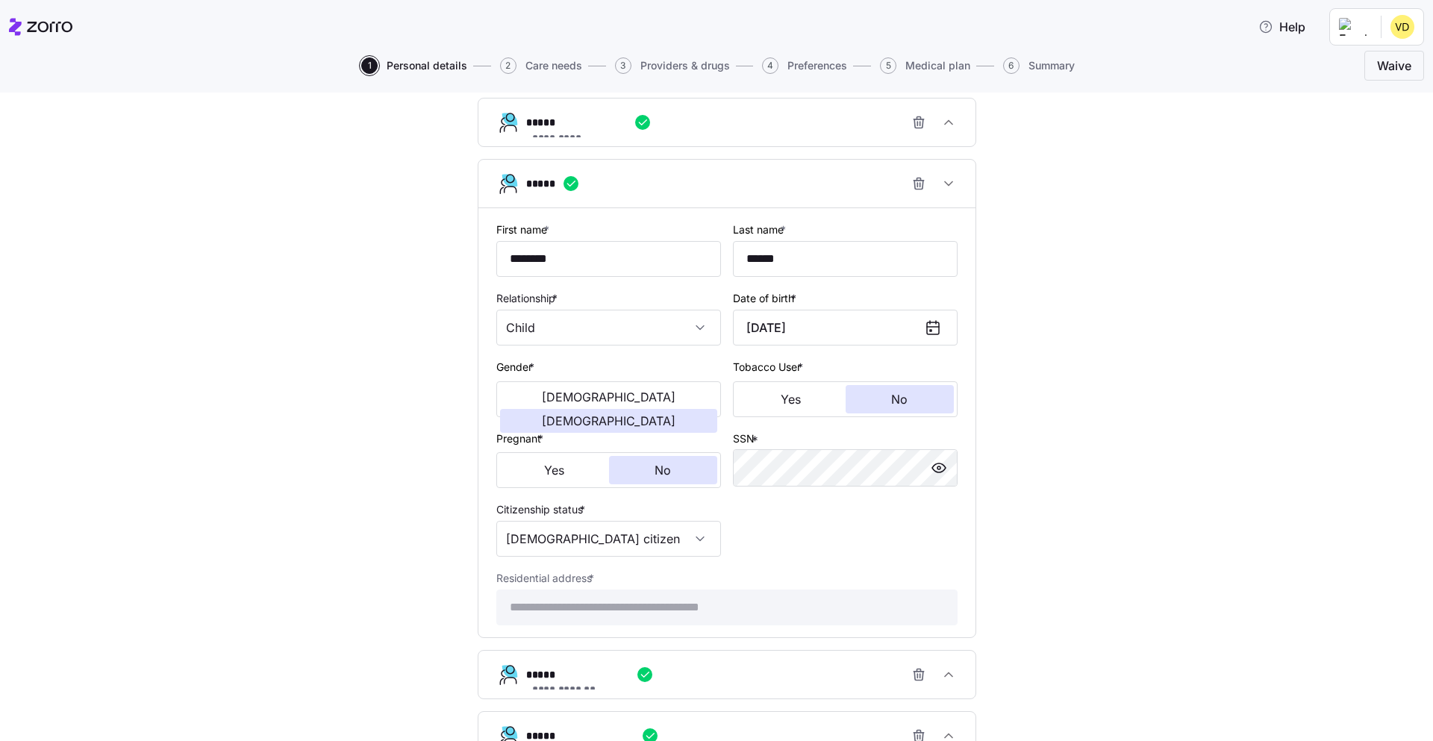
scroll to position [882, 0]
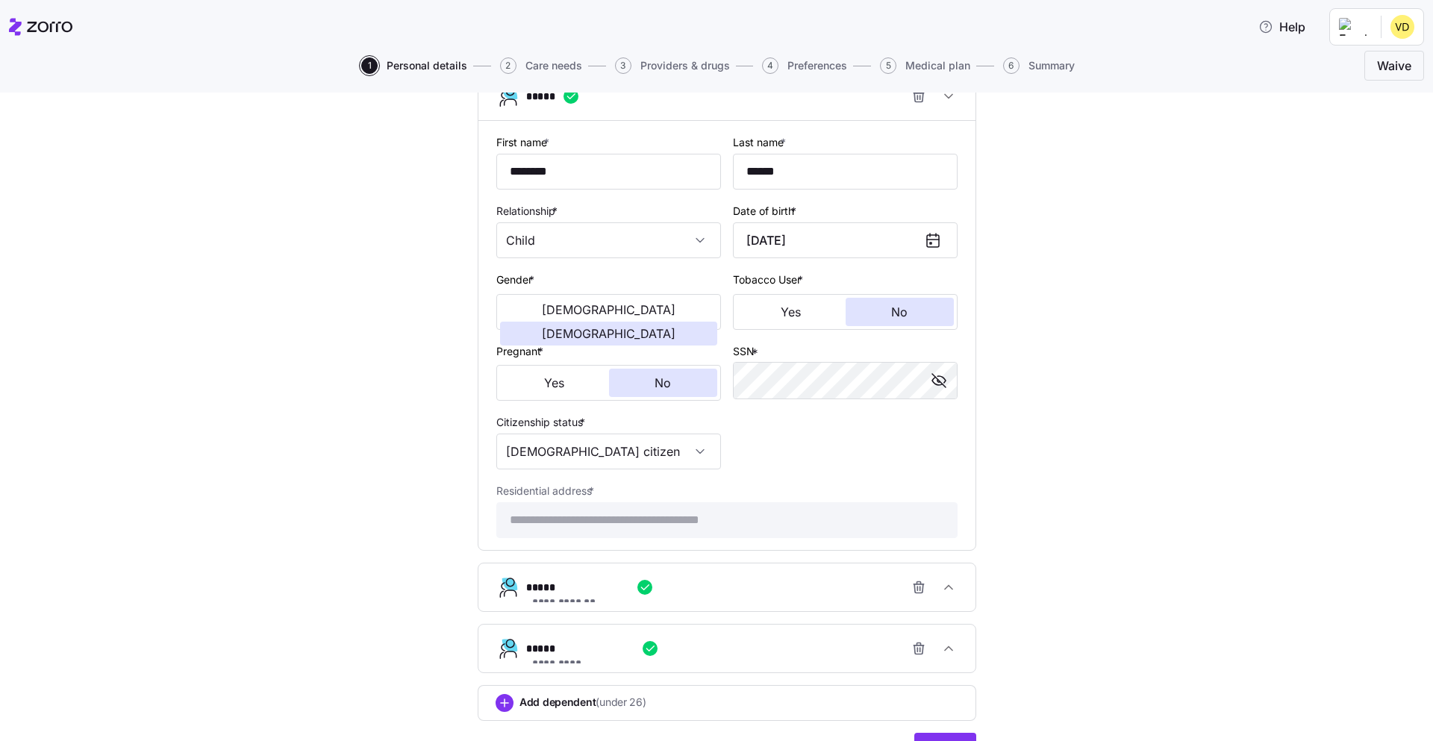
click at [803, 104] on div "*****" at bounding box center [733, 96] width 414 height 30
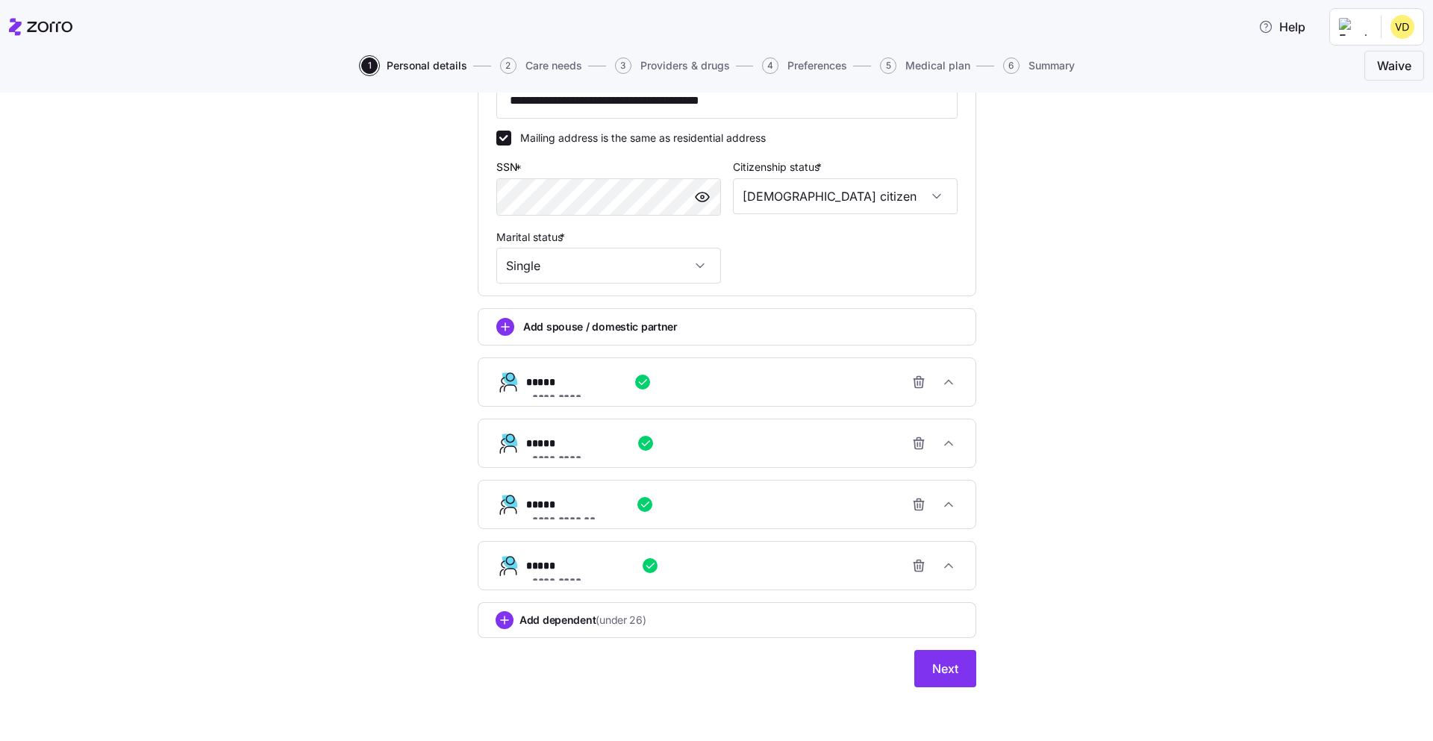
scroll to position [535, 0]
click at [679, 505] on div "**********" at bounding box center [733, 505] width 414 height 30
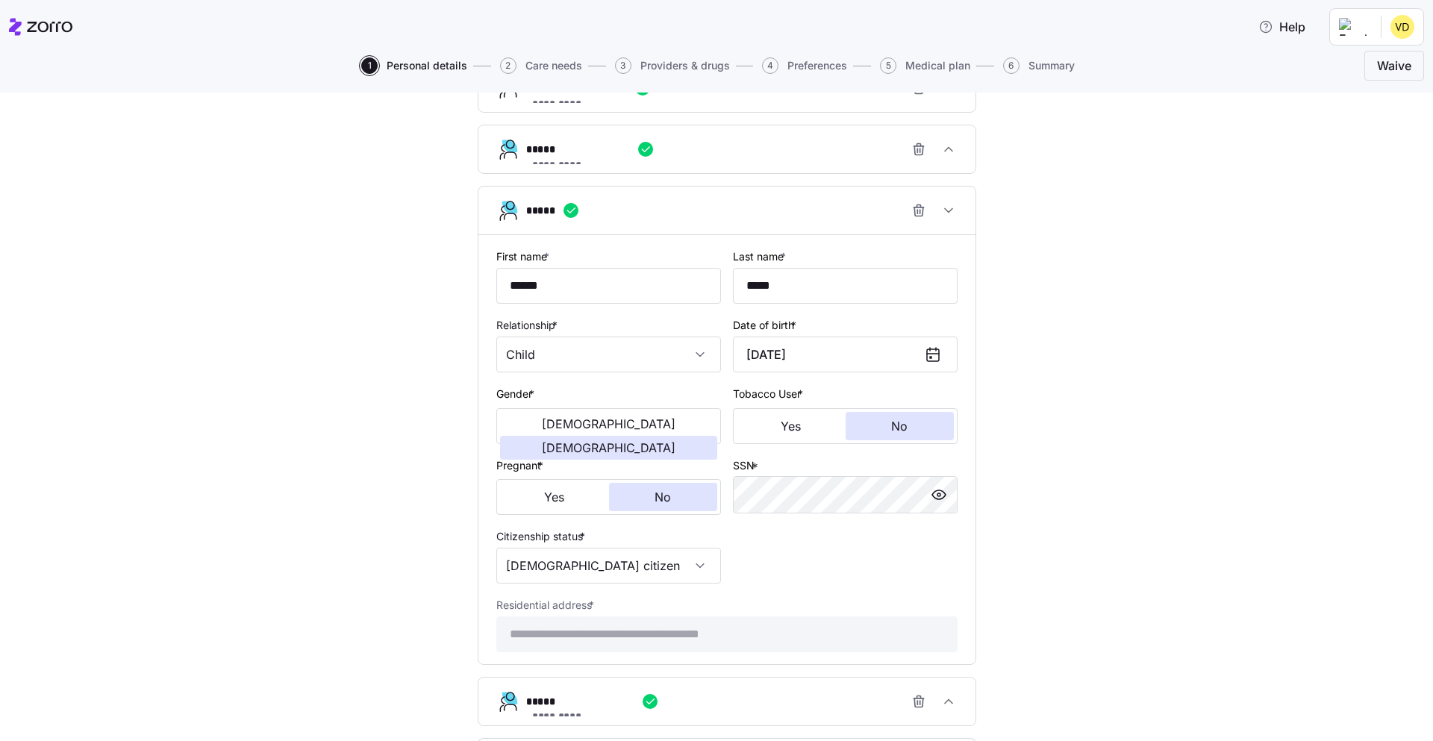
scroll to position [830, 0]
click at [770, 221] on div "*****" at bounding box center [733, 210] width 414 height 30
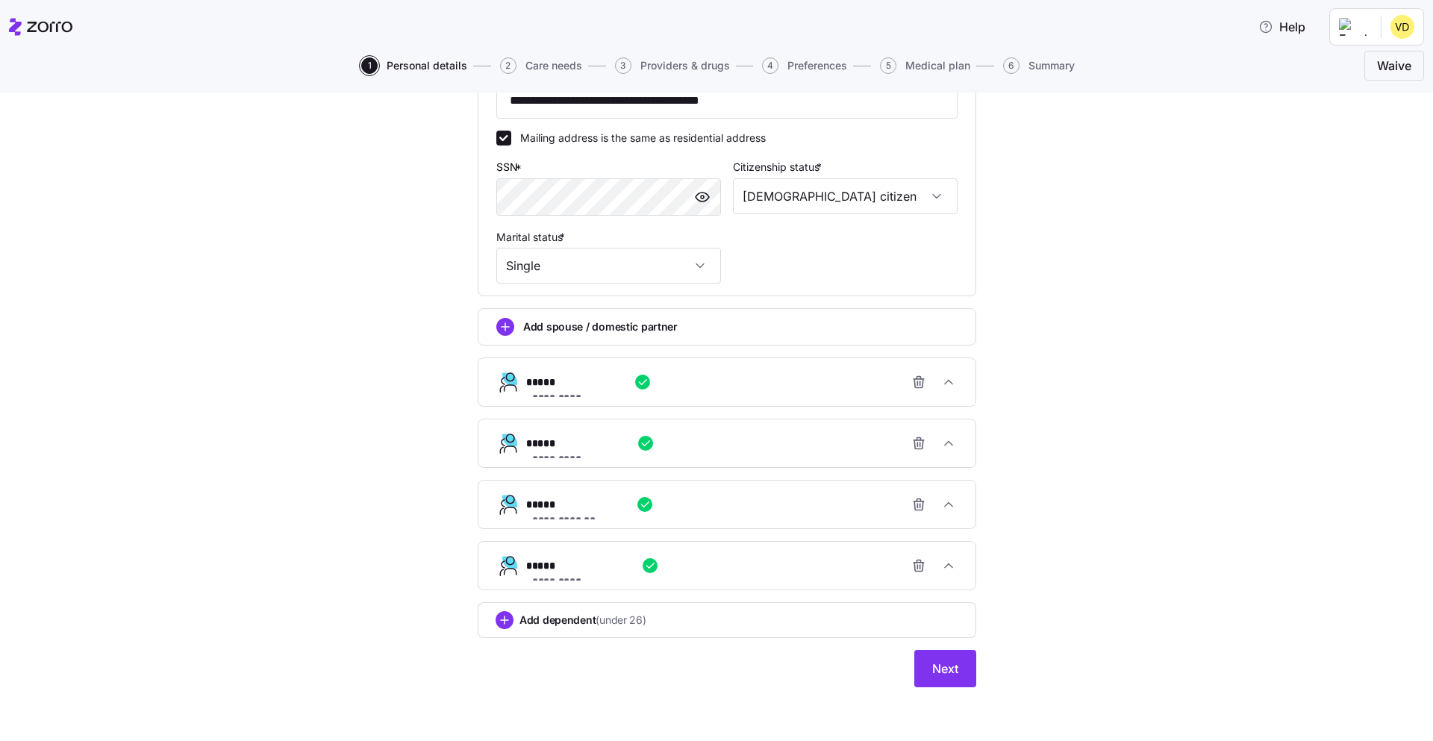
scroll to position [535, 0]
click at [678, 562] on div "**********" at bounding box center [733, 566] width 414 height 30
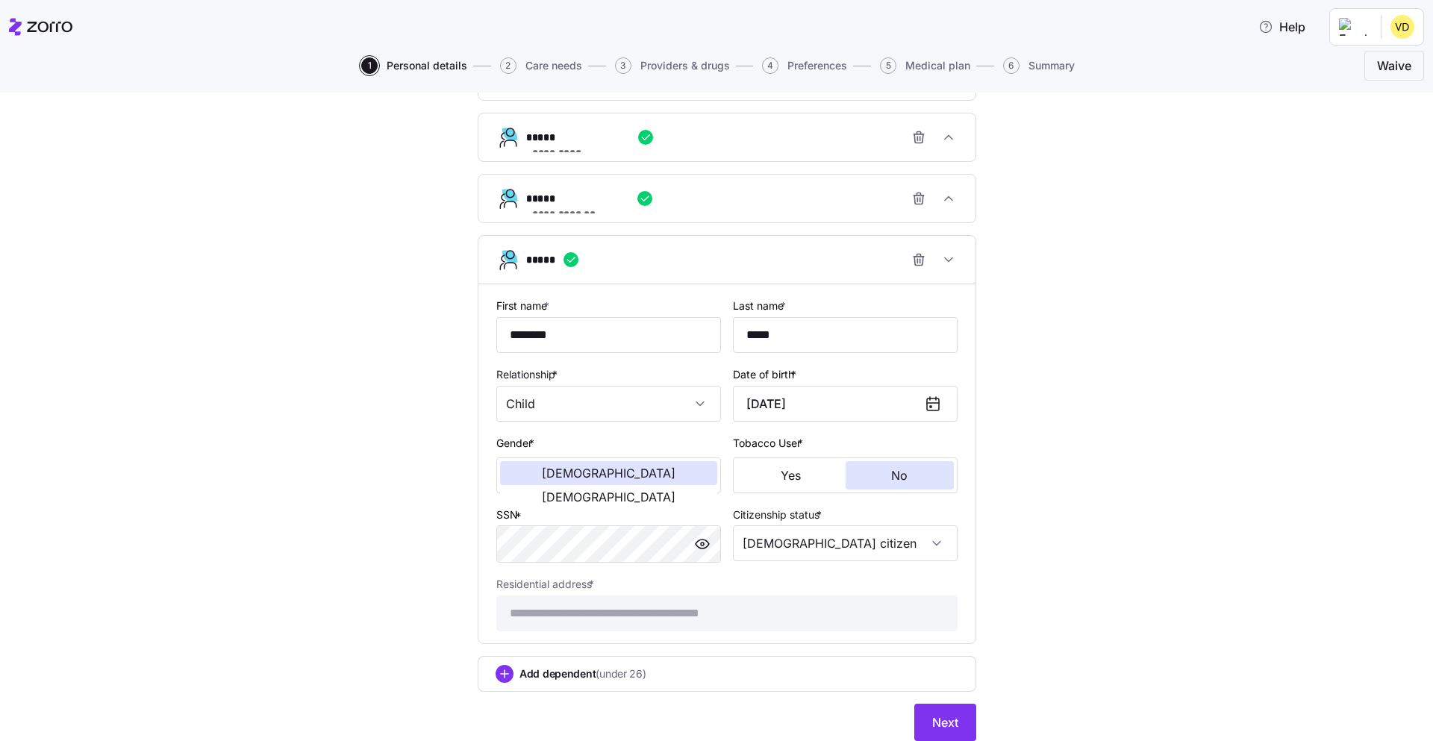
scroll to position [840, 0]
